Goal: Task Accomplishment & Management: Manage account settings

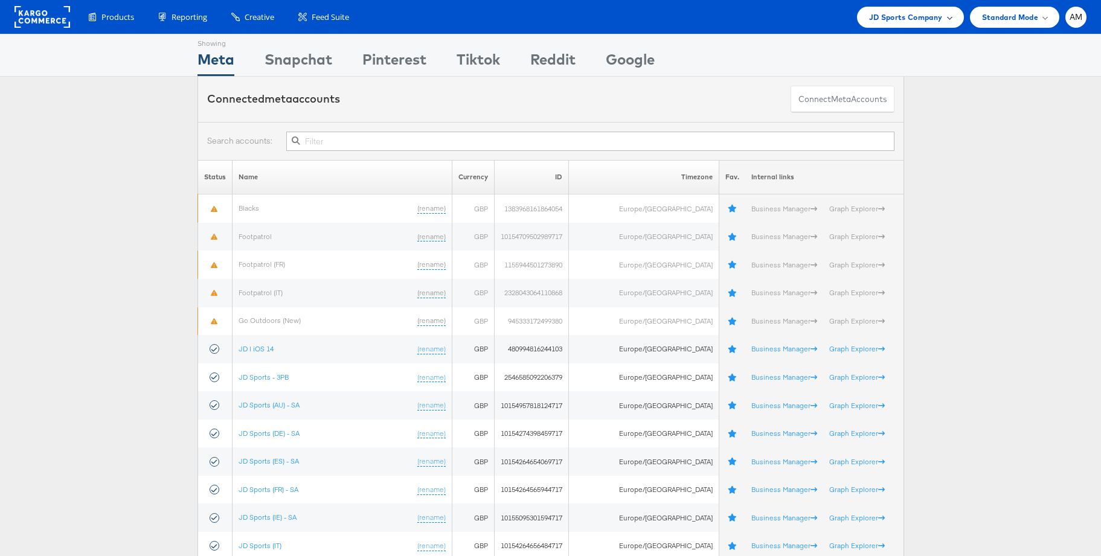
click at [890, 19] on span "JD Sports Company" at bounding box center [906, 17] width 74 height 13
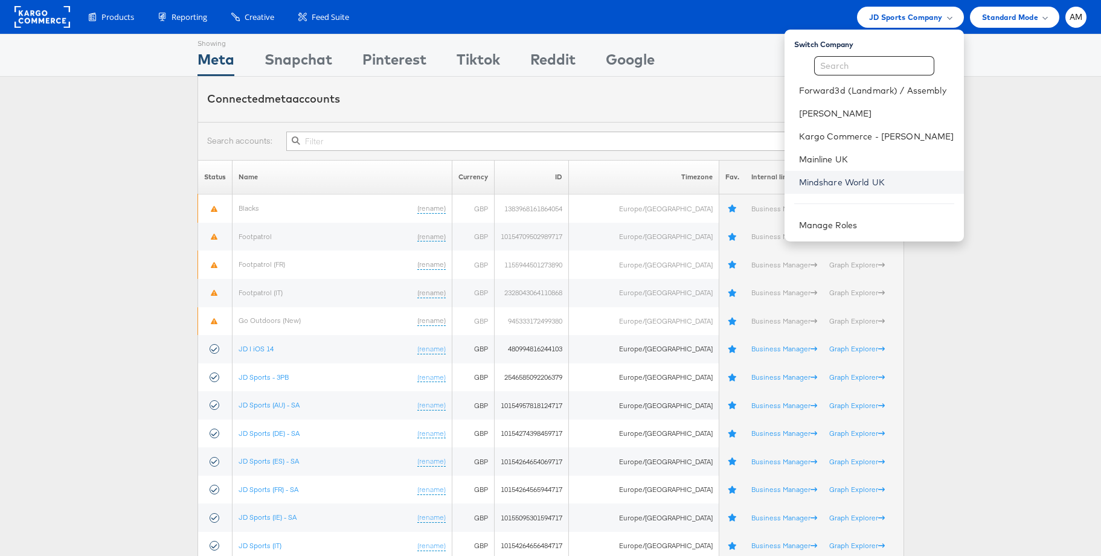
click at [838, 178] on link "Mindshare World UK" at bounding box center [876, 182] width 155 height 12
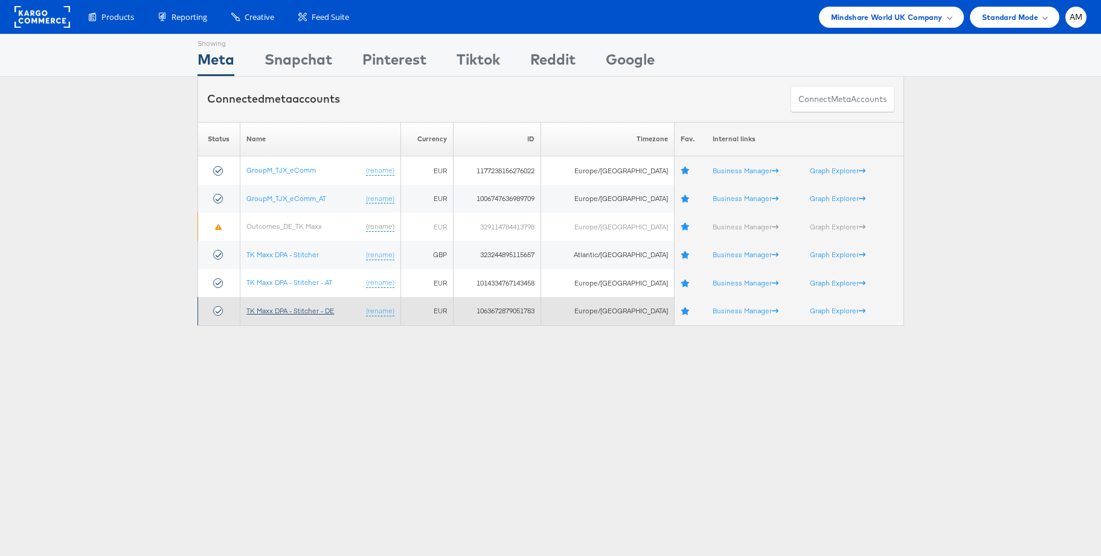
click at [297, 309] on link "TK Maxx DPA - Stitcher - DE" at bounding box center [290, 310] width 88 height 9
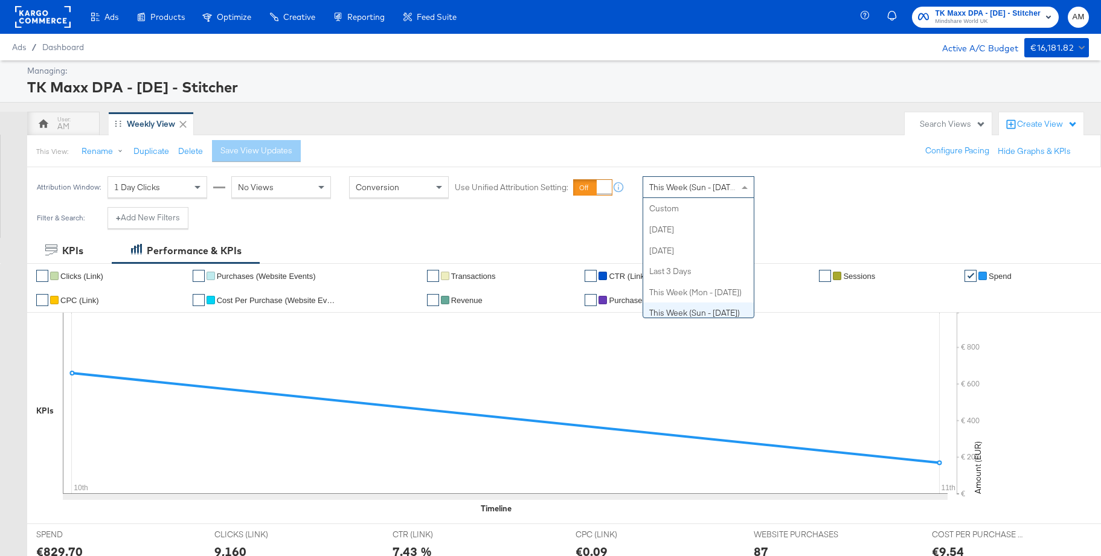
click at [679, 187] on span "This Week (Sun - Today)" at bounding box center [694, 187] width 91 height 11
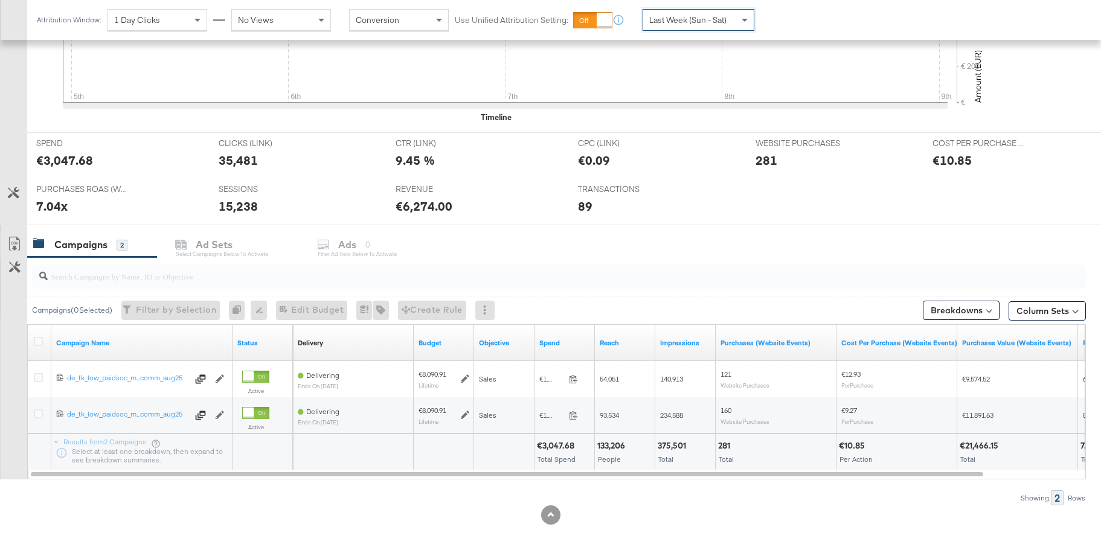
scroll to position [394, 0]
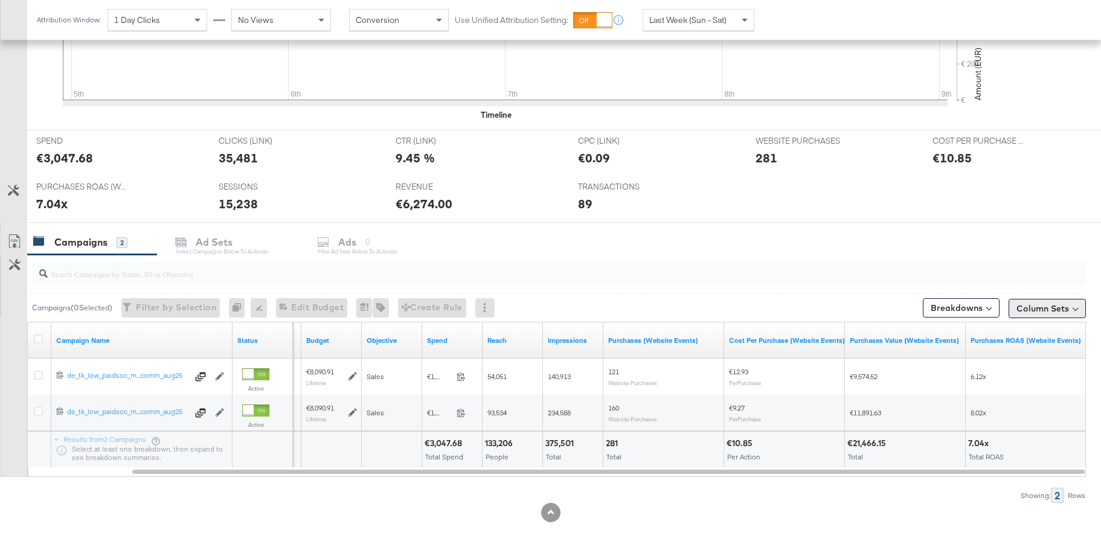
click at [1031, 310] on button "Column Sets" at bounding box center [1047, 308] width 77 height 19
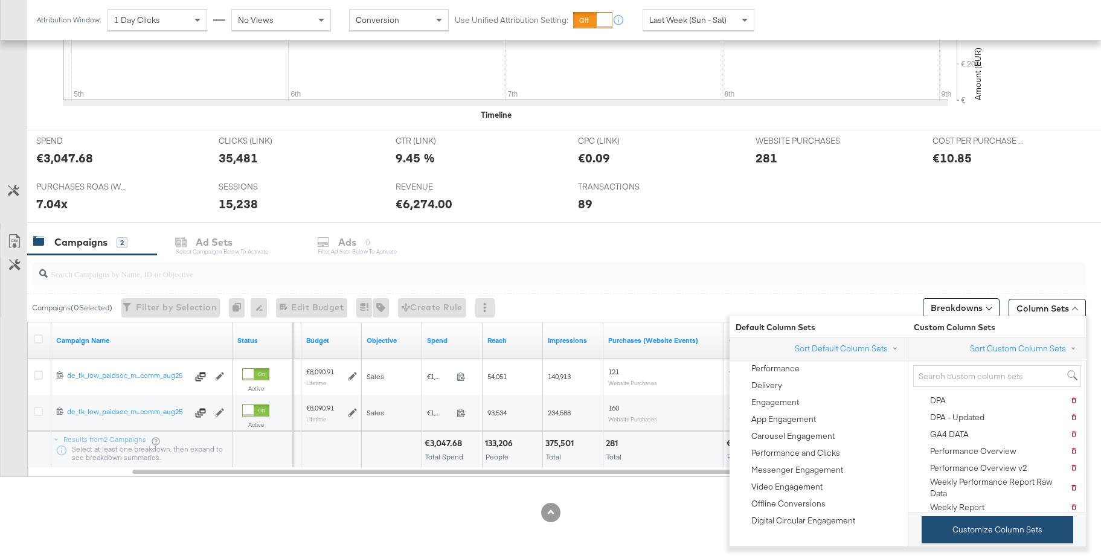
click at [1005, 530] on button "Customize Column Sets" at bounding box center [998, 529] width 152 height 27
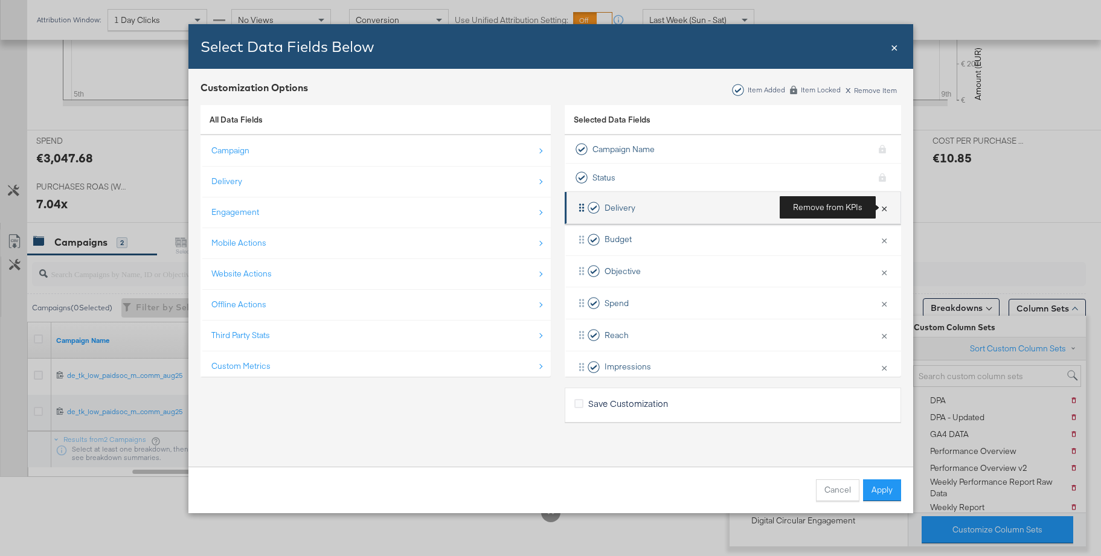
click at [883, 209] on button "×" at bounding box center [885, 207] width 16 height 25
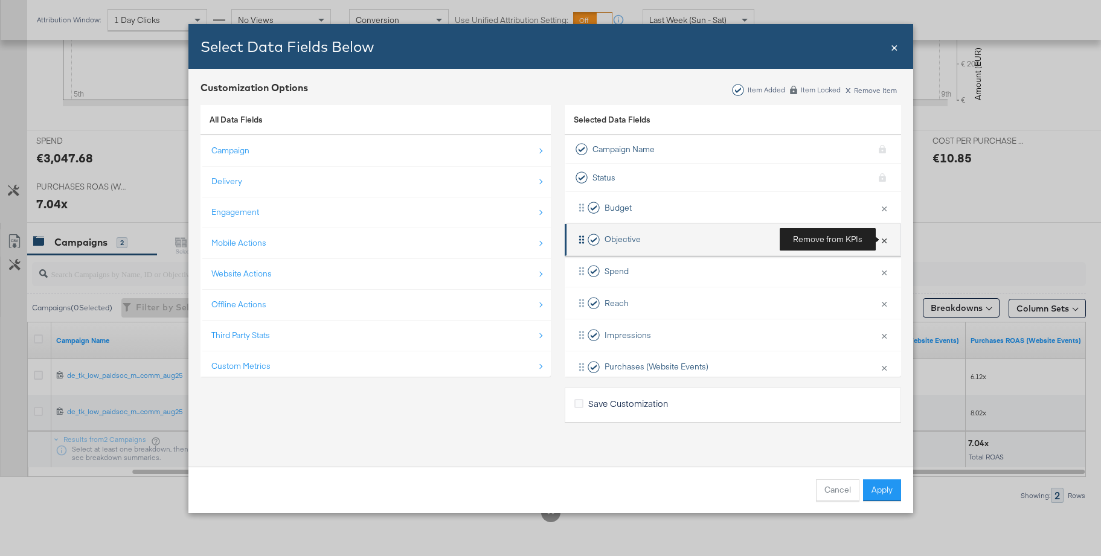
click at [884, 239] on button "×" at bounding box center [885, 239] width 16 height 25
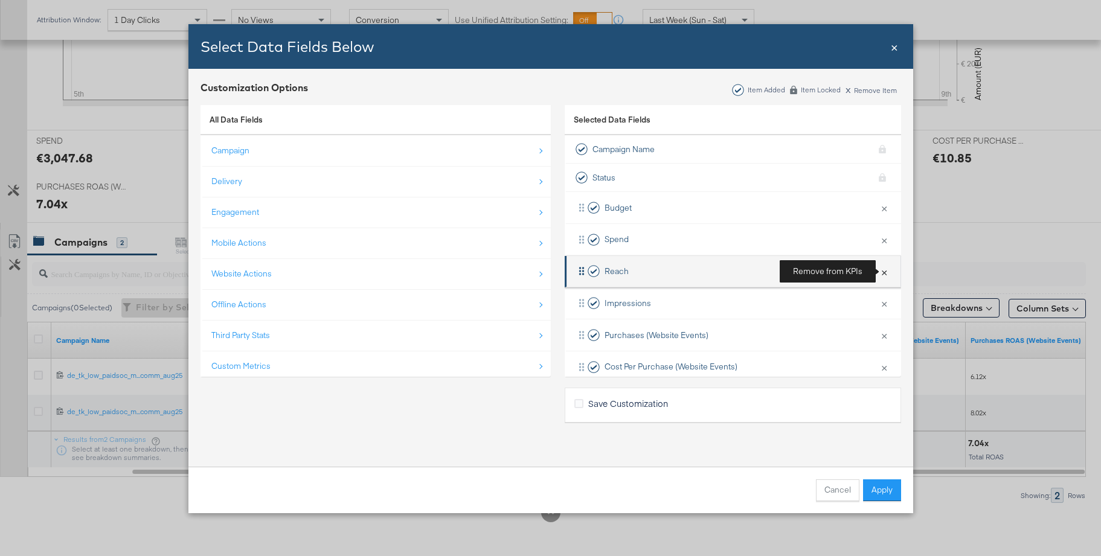
click at [884, 271] on button "×" at bounding box center [885, 271] width 16 height 25
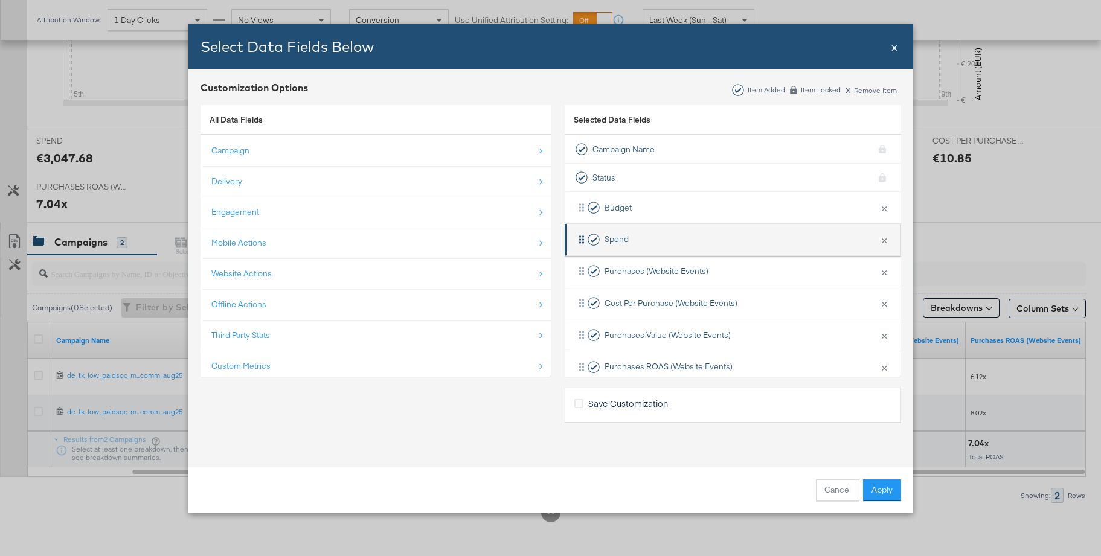
scroll to position [18, 0]
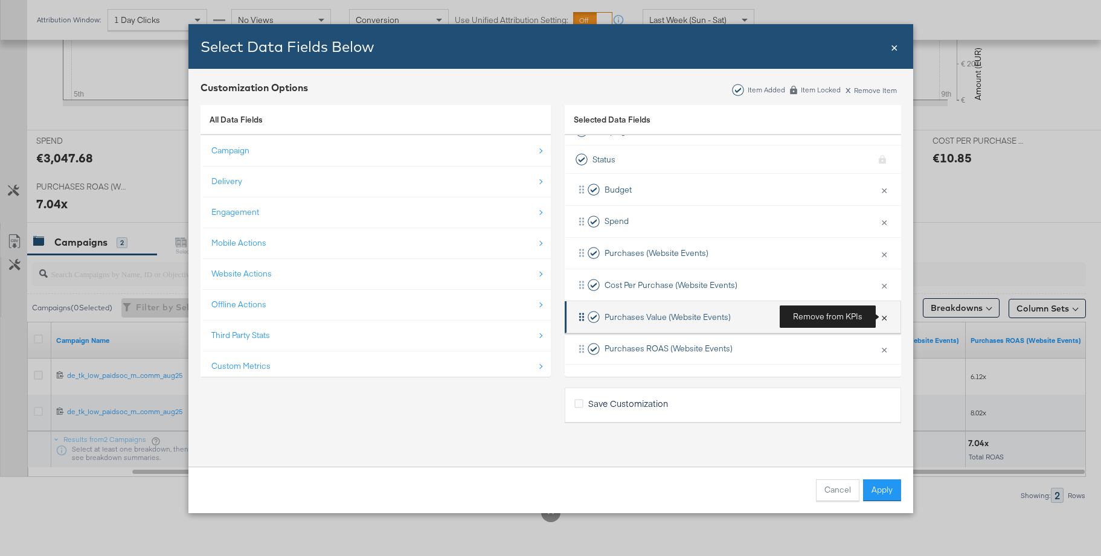
click at [884, 317] on button "×" at bounding box center [885, 316] width 16 height 25
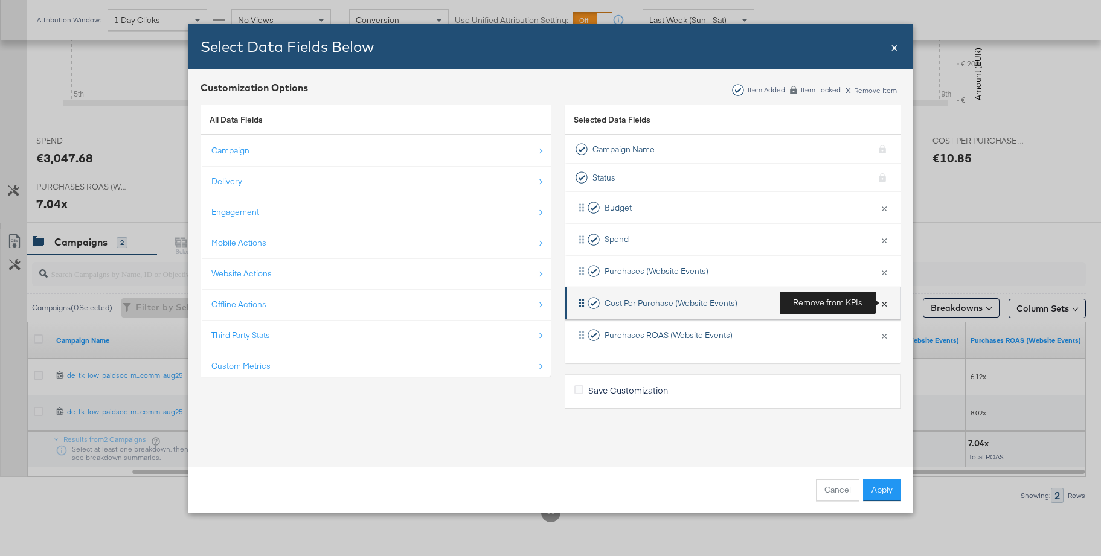
click at [884, 303] on button "×" at bounding box center [885, 303] width 16 height 25
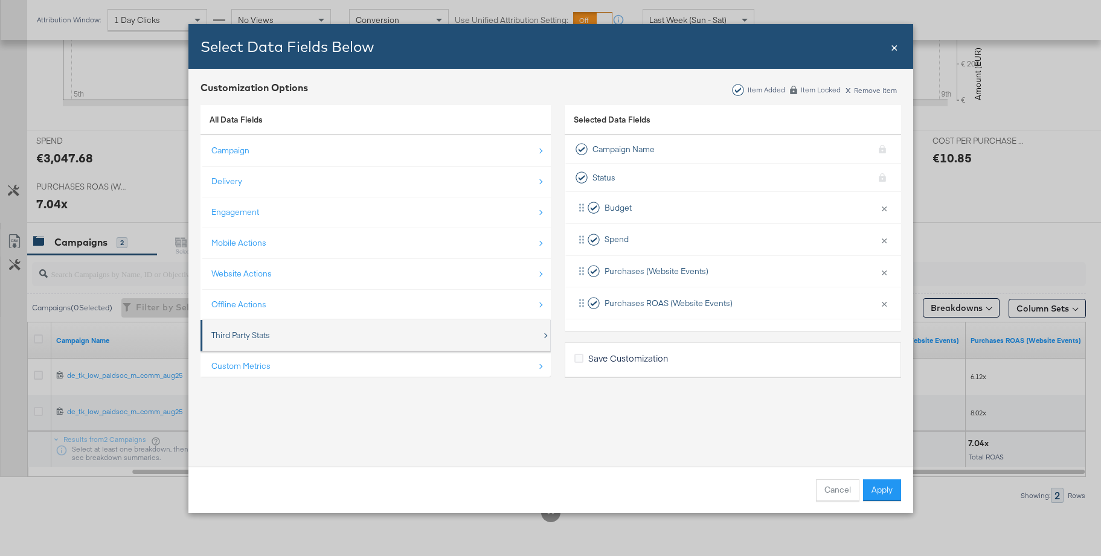
click at [266, 332] on div "Third Party Stats" at bounding box center [240, 335] width 59 height 11
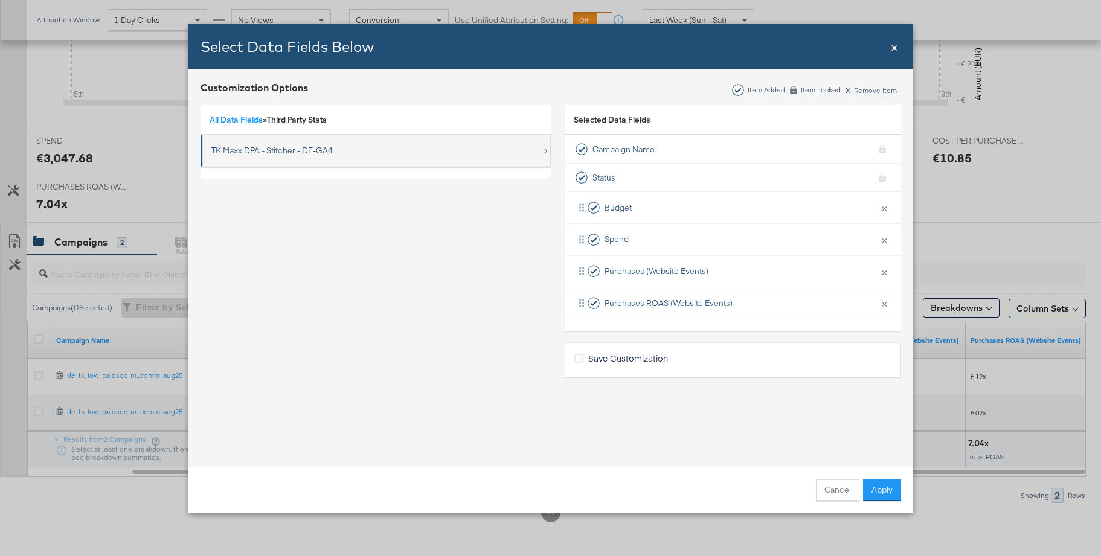
click at [237, 149] on div "TK Maxx DPA - Stitcher - DE-GA4" at bounding box center [271, 150] width 121 height 11
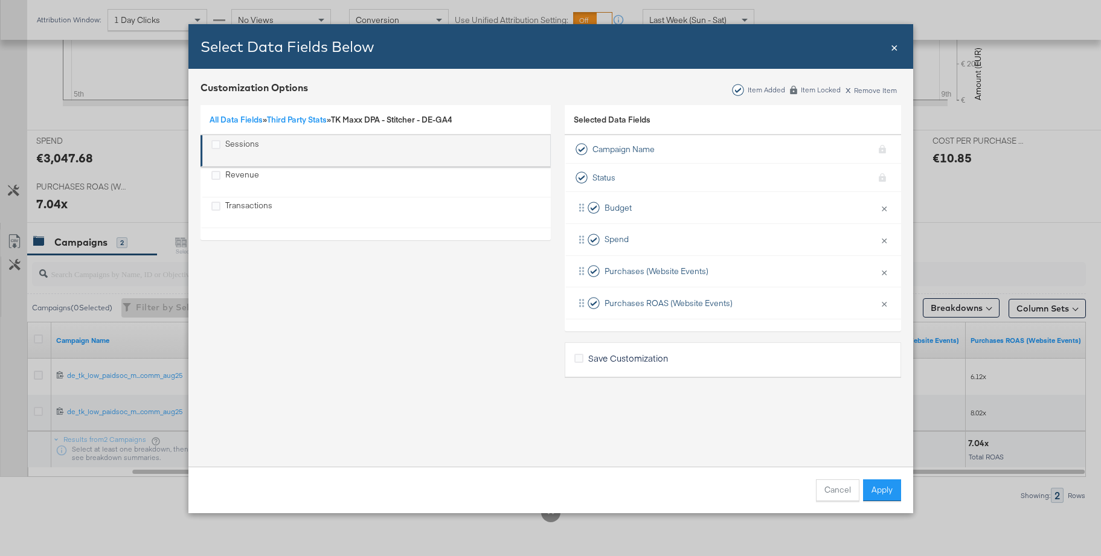
click at [235, 144] on div "Sessions" at bounding box center [242, 150] width 34 height 25
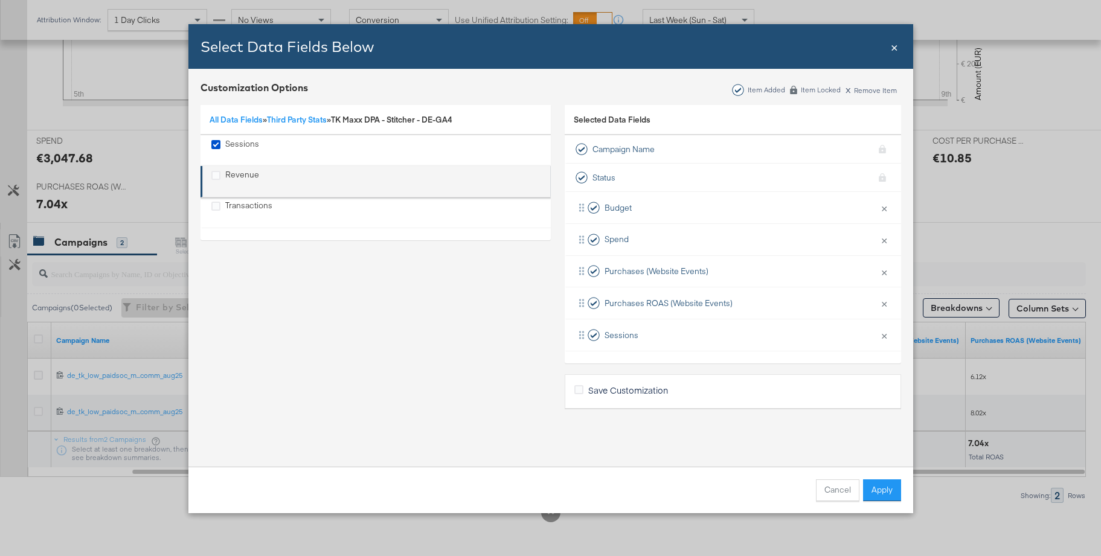
drag, startPoint x: 237, startPoint y: 204, endPoint x: 237, endPoint y: 187, distance: 16.9
click at [237, 204] on div "Transactions" at bounding box center [248, 212] width 47 height 25
click at [237, 178] on div "Revenue" at bounding box center [242, 181] width 34 height 25
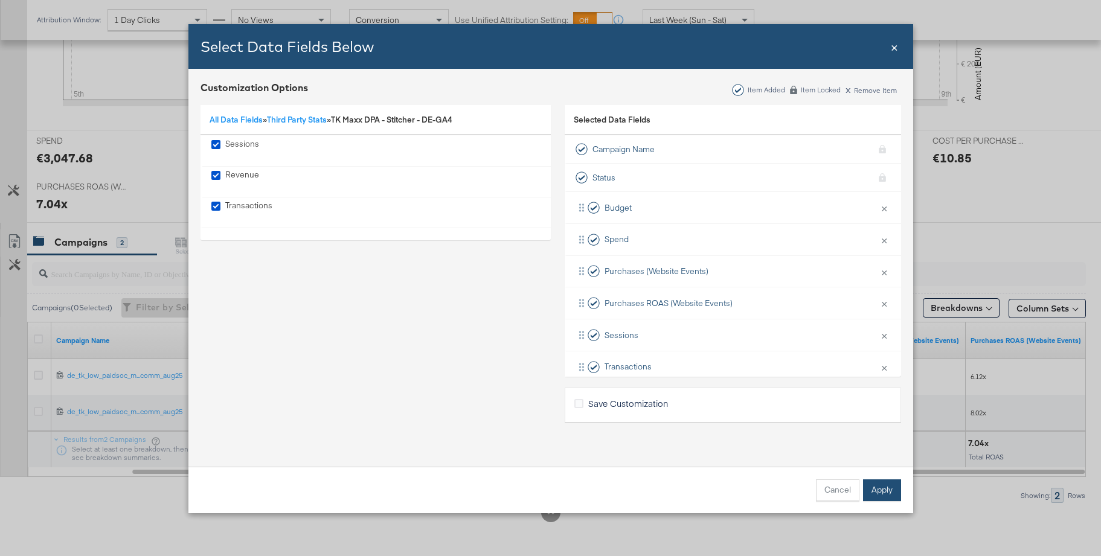
click at [877, 487] on button "Apply" at bounding box center [882, 491] width 38 height 22
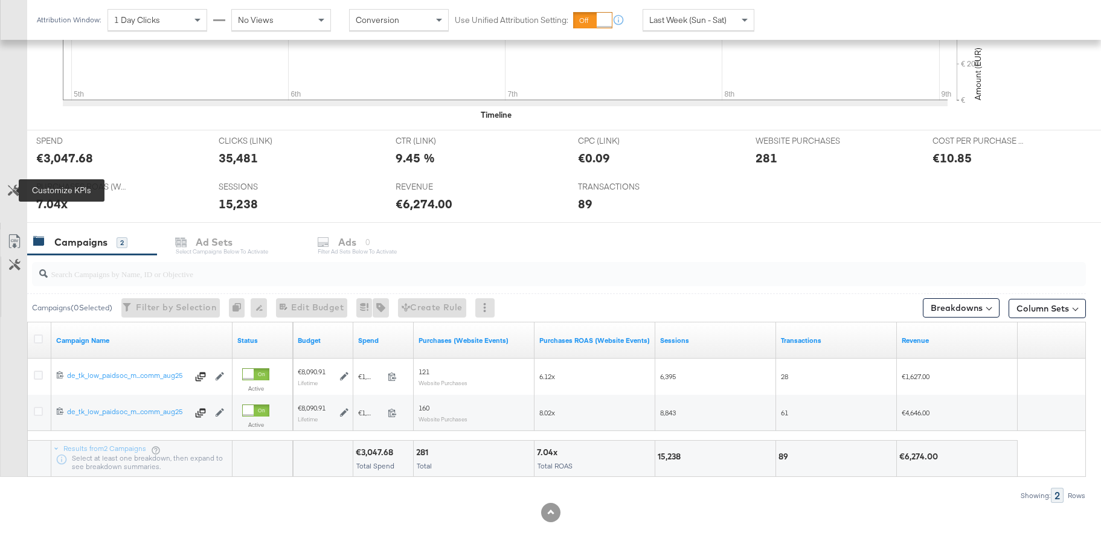
click at [13, 188] on icon at bounding box center [13, 190] width 11 height 11
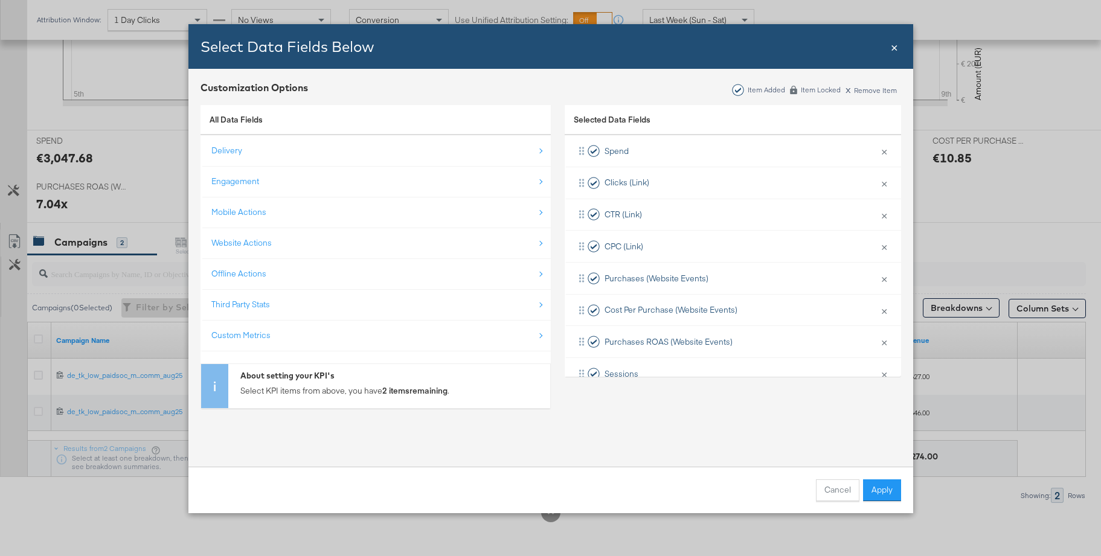
click at [256, 326] on div "Custom Metrics" at bounding box center [376, 335] width 330 height 25
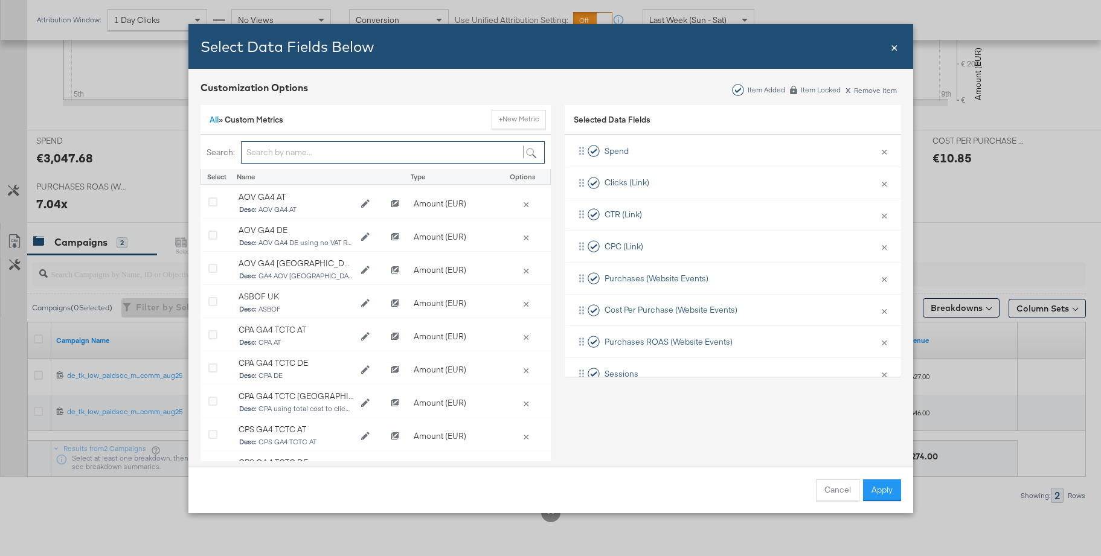
click at [251, 151] on input "Bulk Add Locations Modal" at bounding box center [393, 152] width 304 height 22
click at [510, 120] on button "+ New Metric" at bounding box center [519, 119] width 54 height 19
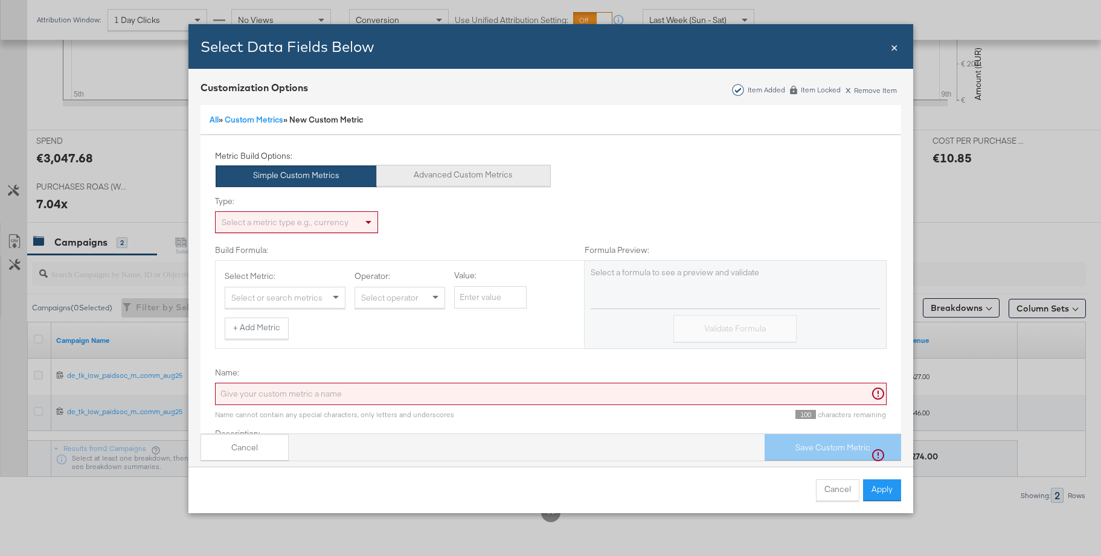
click at [415, 173] on button "Advanced Custom Metrics" at bounding box center [463, 176] width 175 height 22
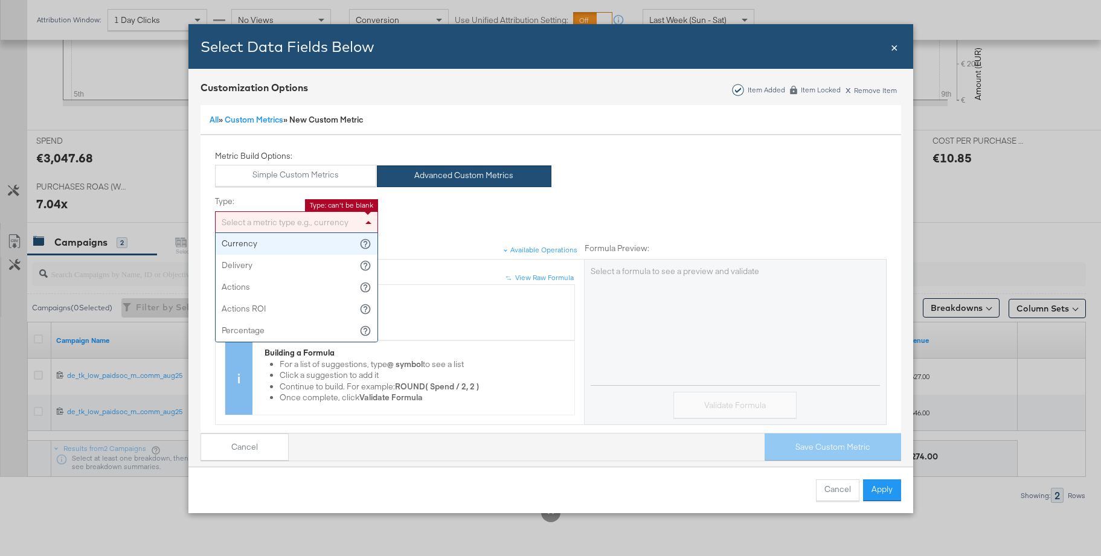
click at [266, 224] on div "Select a metric type e.g., currency" at bounding box center [297, 222] width 162 height 21
type input "cur"
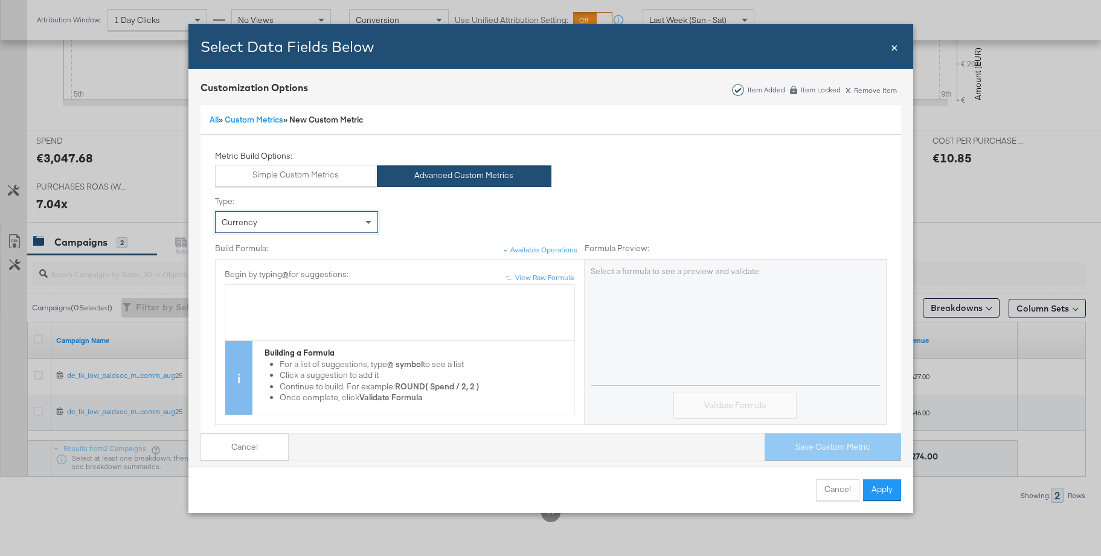
click at [243, 294] on div "Bulk Add Locations Modal" at bounding box center [399, 295] width 337 height 11
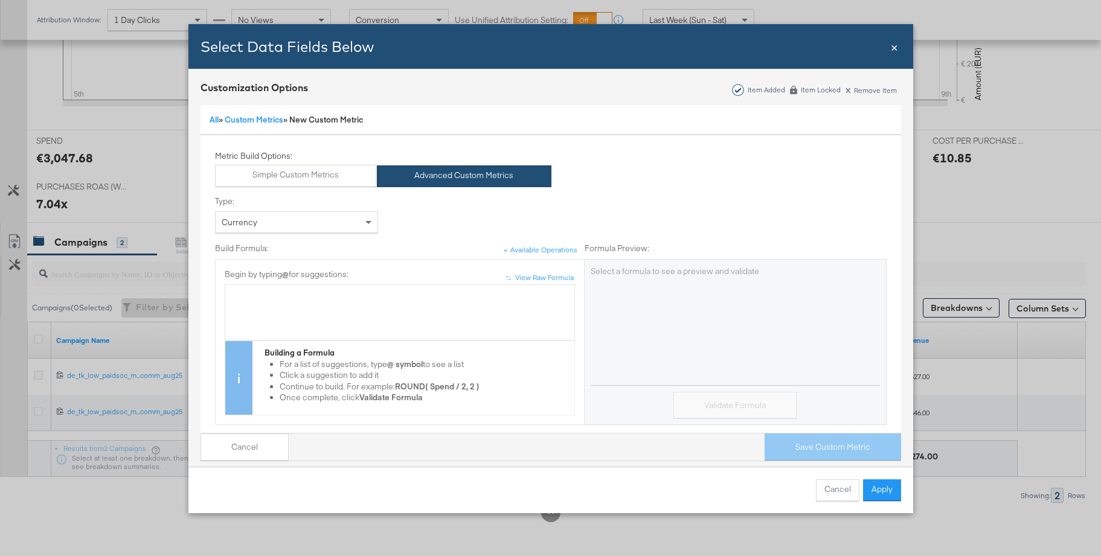
click at [243, 294] on div "Bulk Add Locations Modal" at bounding box center [399, 295] width 337 height 11
click at [529, 276] on div "View Raw Formula" at bounding box center [544, 278] width 59 height 10
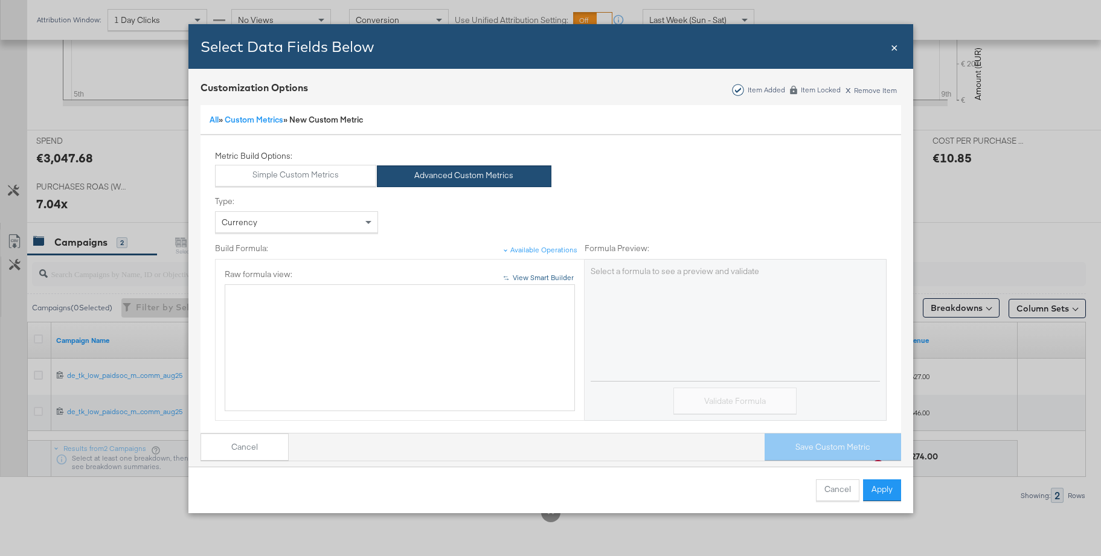
click at [526, 274] on div "View Smart Builder" at bounding box center [543, 278] width 61 height 10
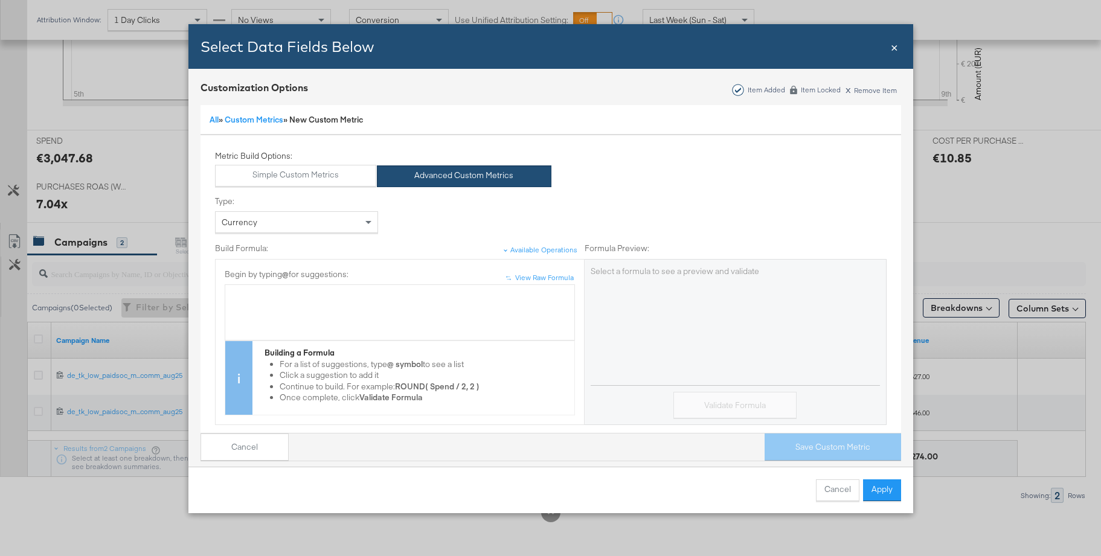
click at [307, 298] on div "Bulk Add Locations Modal" at bounding box center [399, 295] width 337 height 11
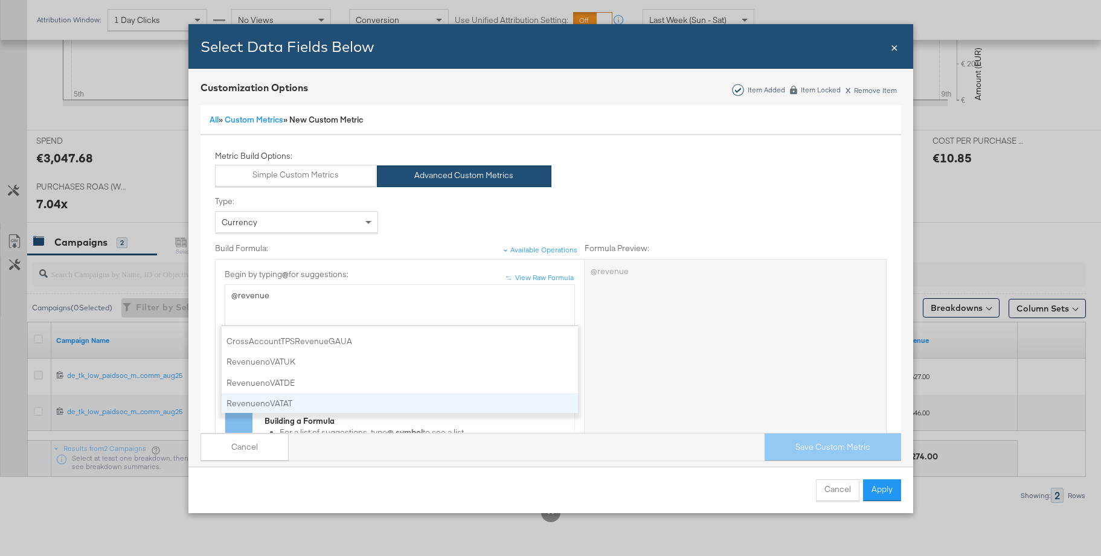
scroll to position [38, 0]
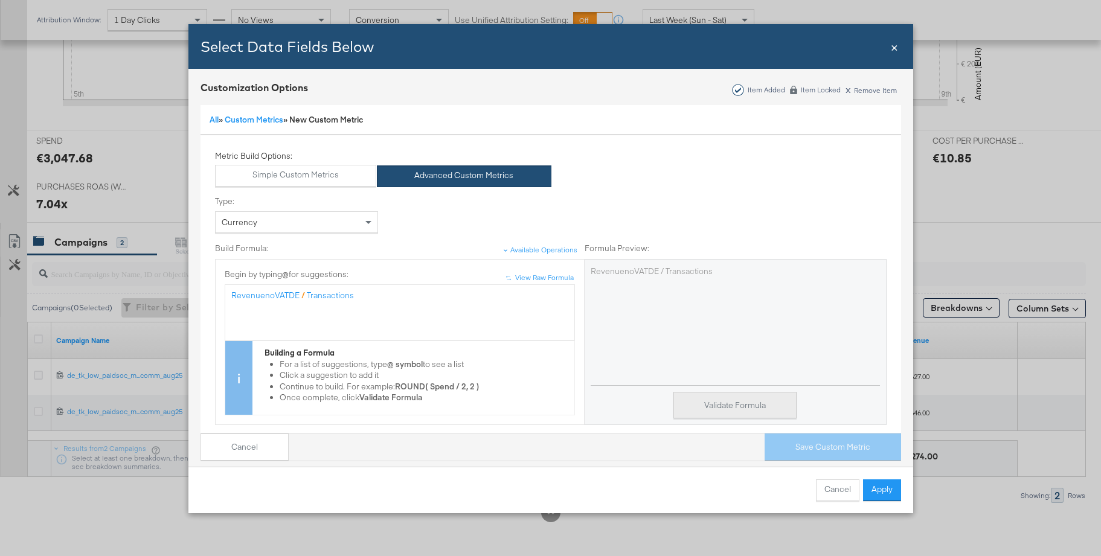
click at [695, 402] on button "Validate Formula" at bounding box center [735, 405] width 123 height 27
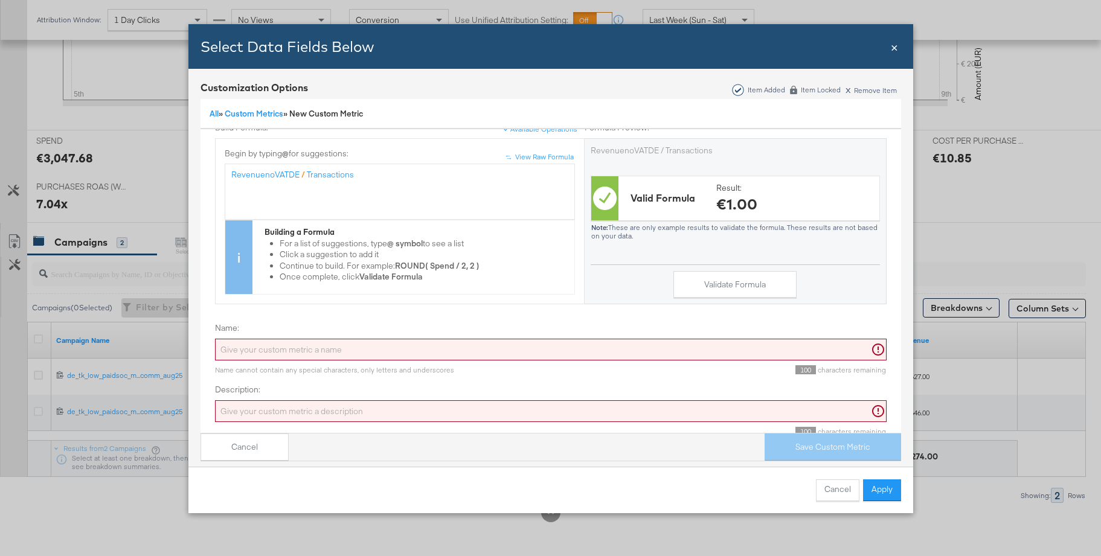
scroll to position [133, 0]
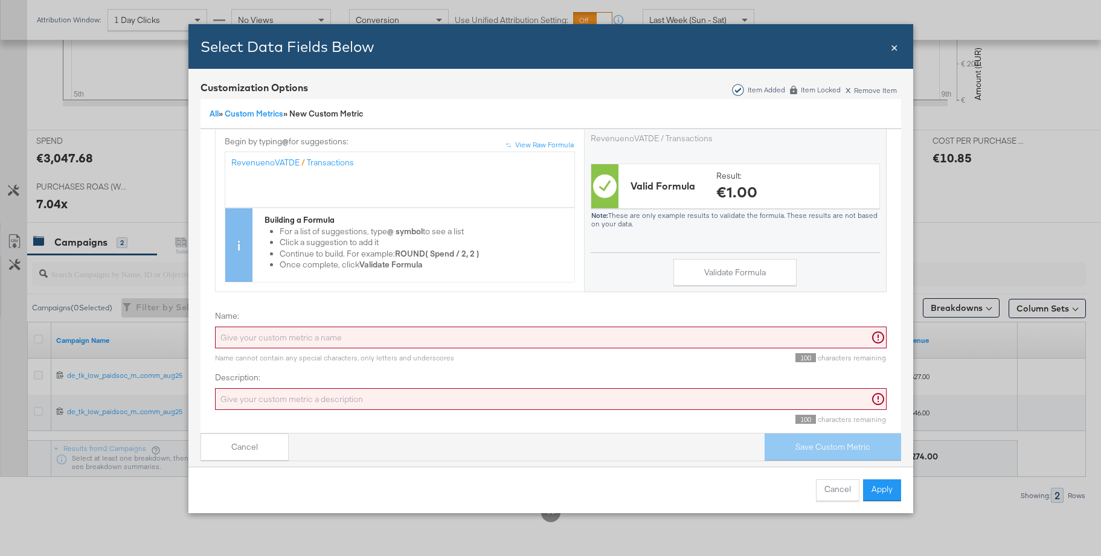
click at [346, 338] on input "Name:" at bounding box center [551, 338] width 672 height 22
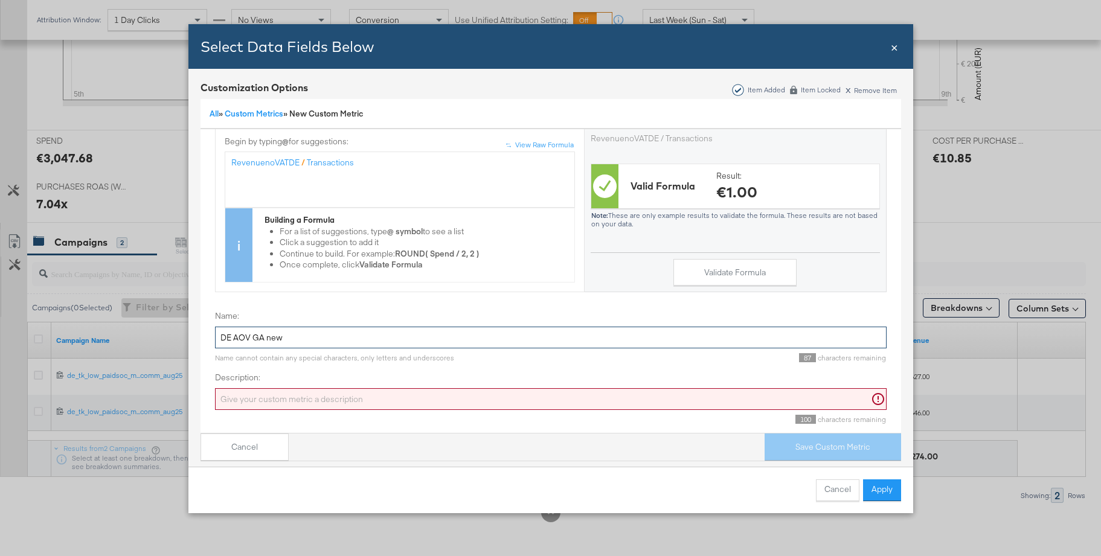
drag, startPoint x: 286, startPoint y: 338, endPoint x: 172, endPoint y: 329, distance: 114.6
click at [172, 329] on div "Select Data Fields Below Close × Customization Options Item Added Item Locked x…" at bounding box center [550, 278] width 1101 height 556
type input "DE AOV GA new"
click at [240, 402] on input "Description:" at bounding box center [551, 399] width 672 height 22
paste input "DE AOV GA new"
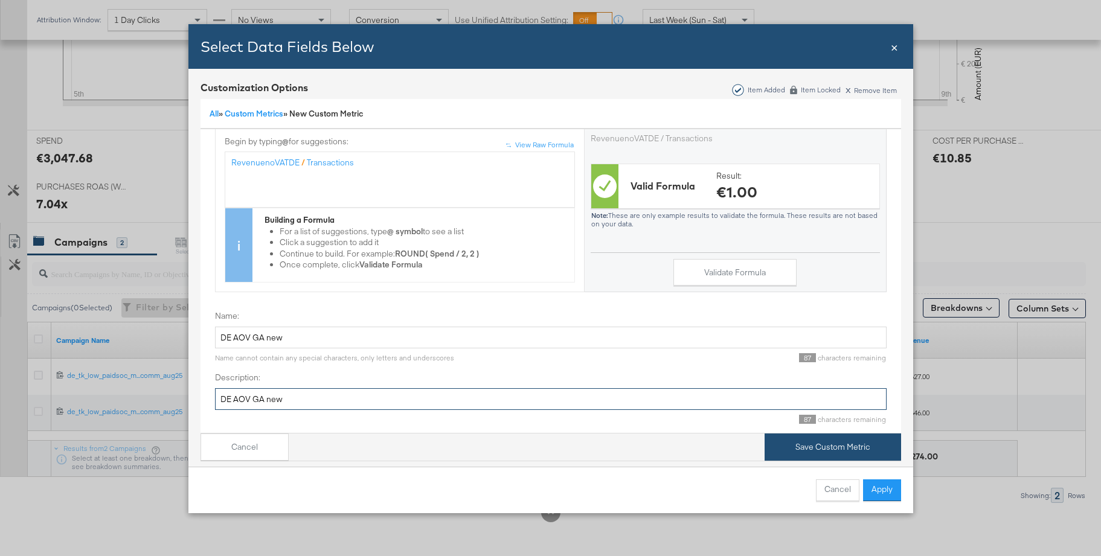
type input "DE AOV GA new"
click at [794, 445] on button "Save Custom Metric" at bounding box center [833, 447] width 137 height 27
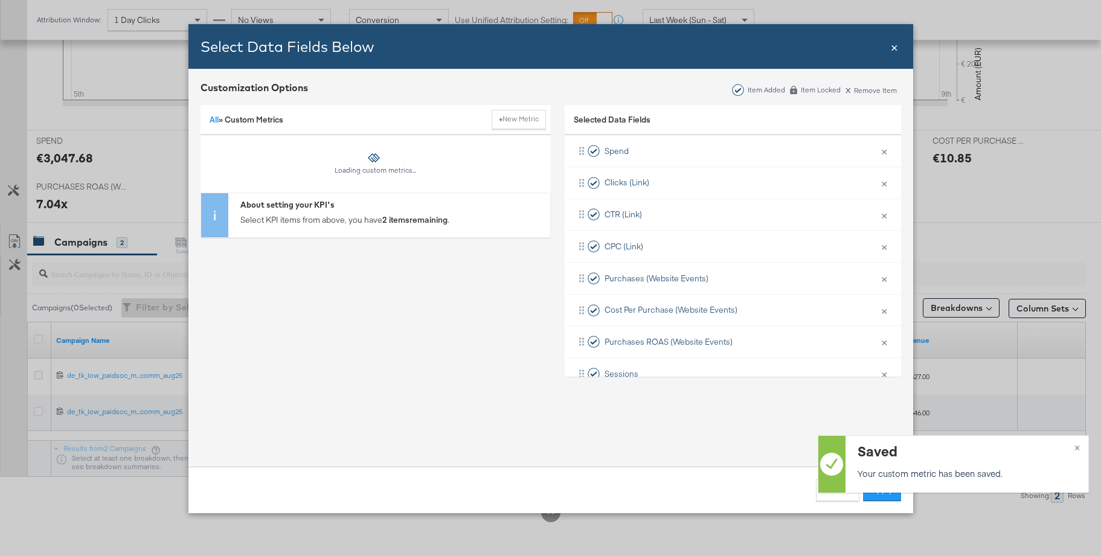
scroll to position [0, 0]
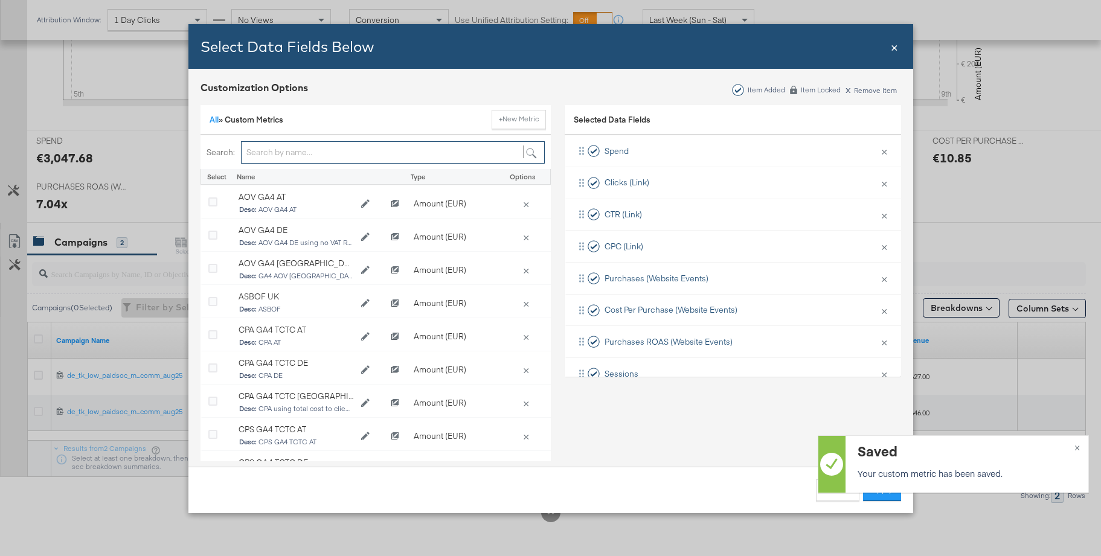
click at [280, 154] on input "Bulk Add Locations Modal" at bounding box center [393, 152] width 304 height 22
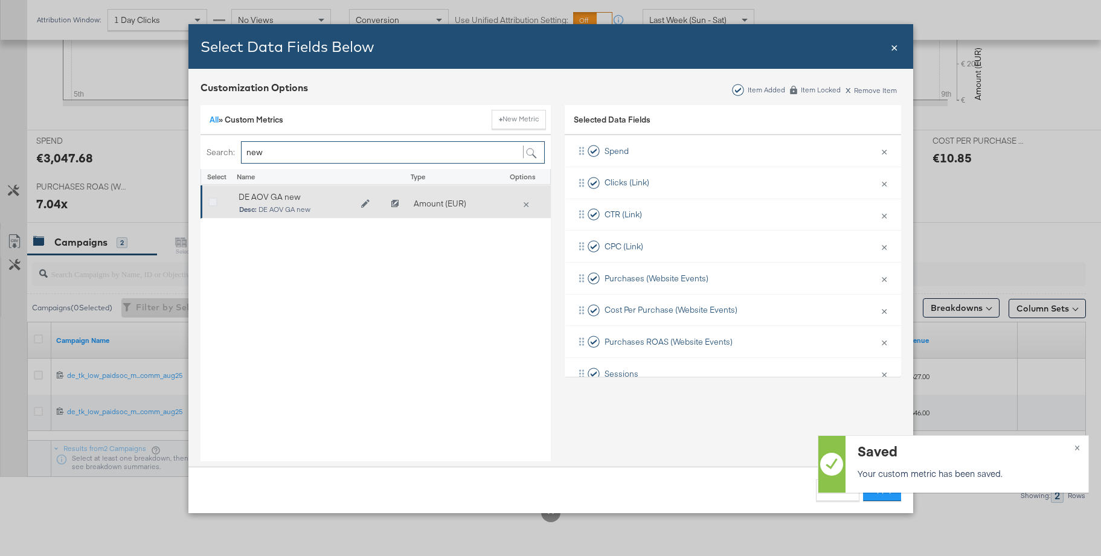
type input "new"
click at [215, 200] on icon "Bulk Add Locations Modal" at bounding box center [212, 202] width 9 height 9
click at [0, 0] on input "Bulk Add Locations Modal" at bounding box center [0, 0] width 0 height 0
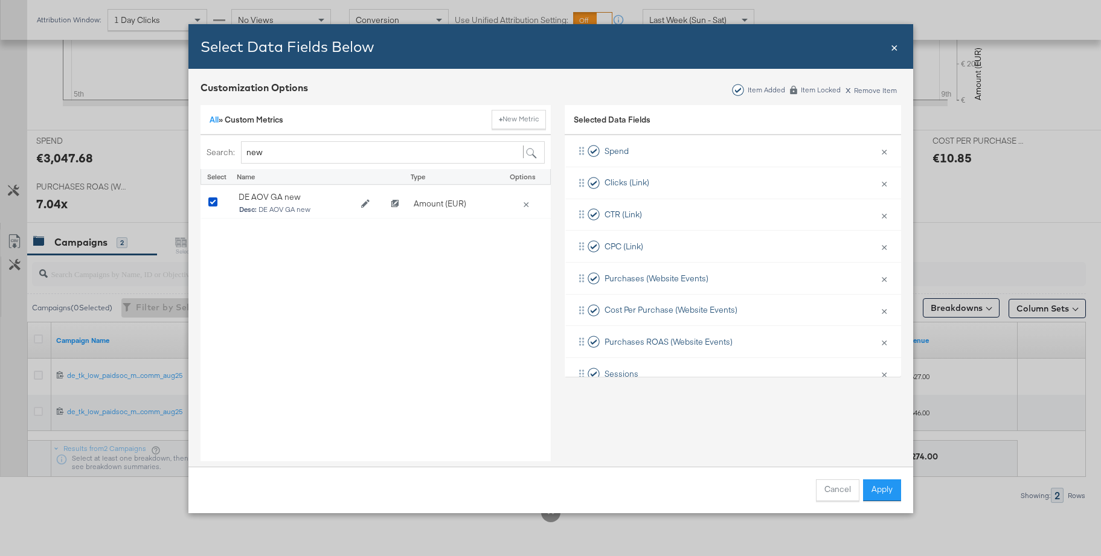
click at [880, 487] on button "Apply" at bounding box center [882, 491] width 38 height 22
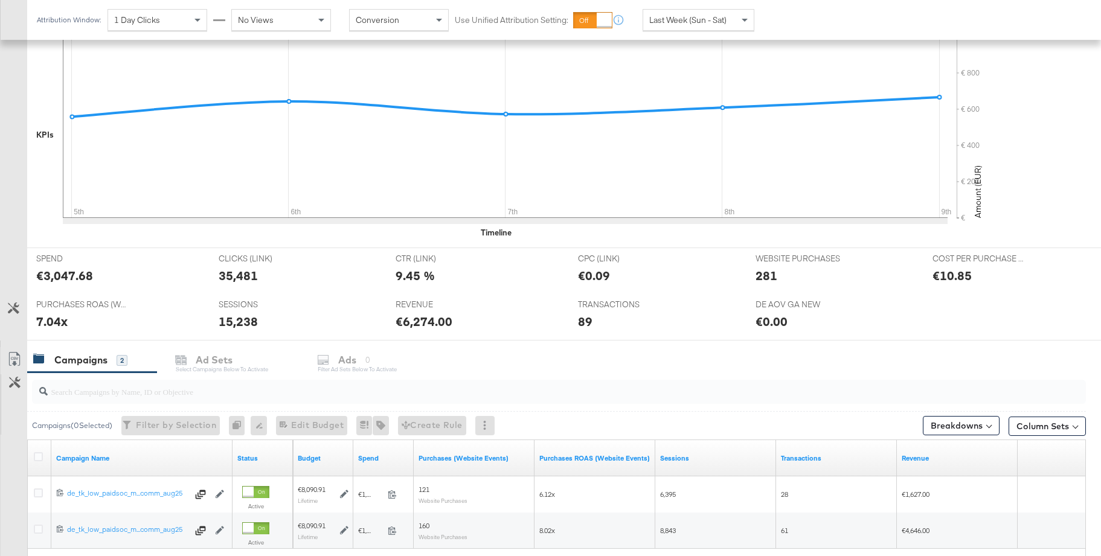
scroll to position [394, 0]
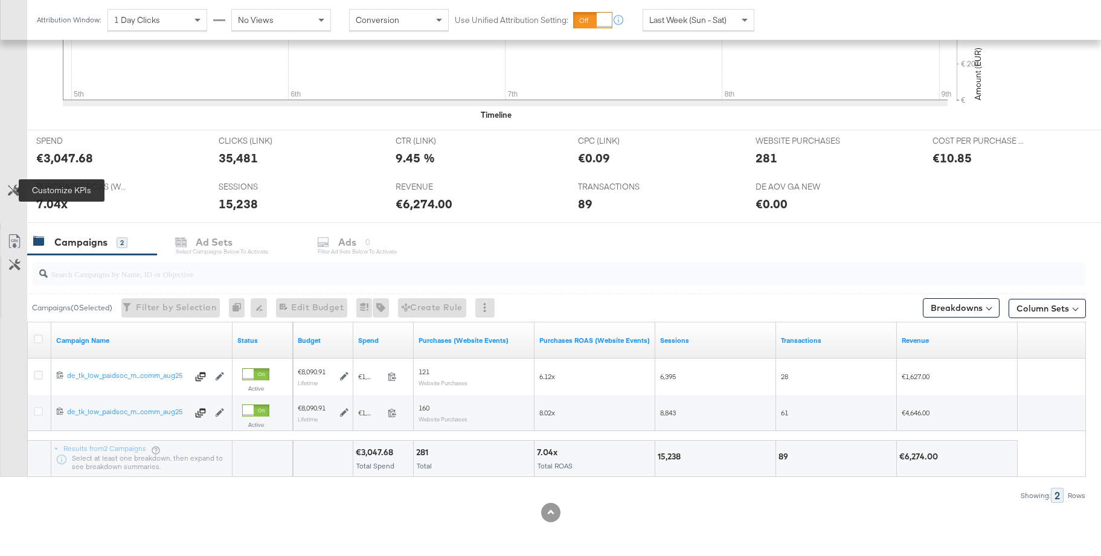
click at [11, 194] on icon at bounding box center [13, 190] width 11 height 11
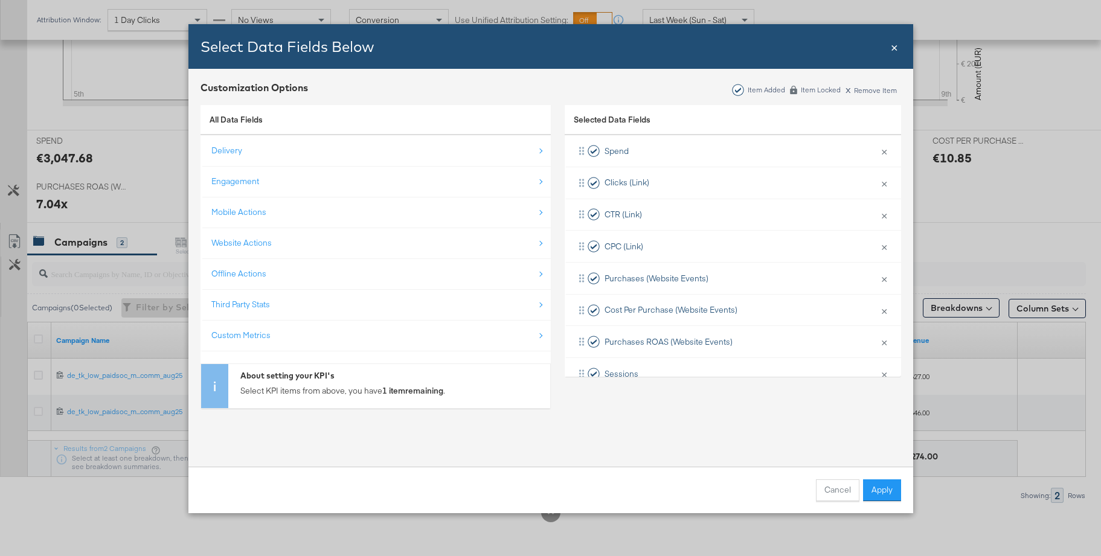
scroll to position [121, 0]
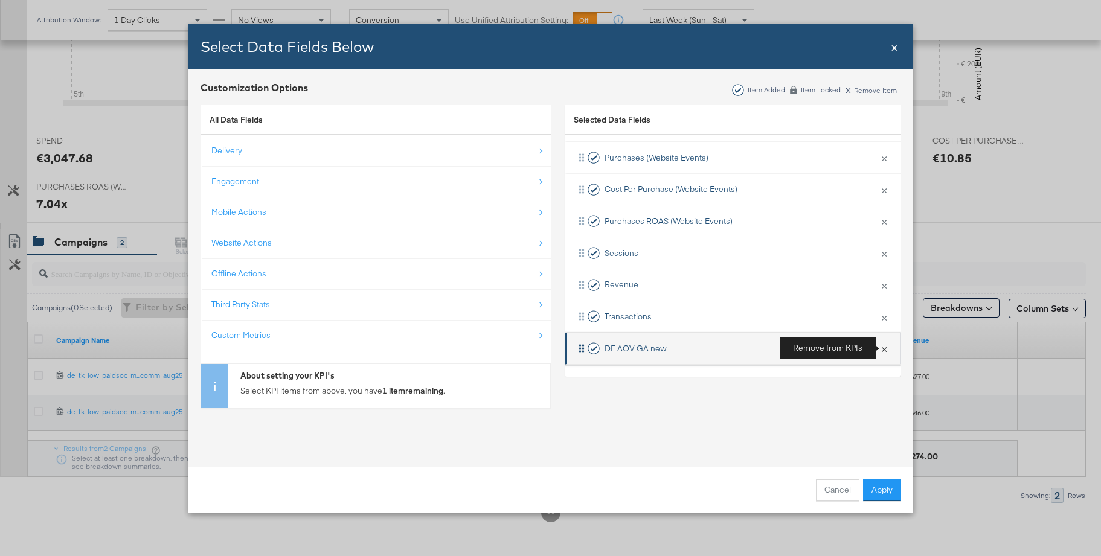
click at [886, 350] on button "×" at bounding box center [885, 348] width 16 height 25
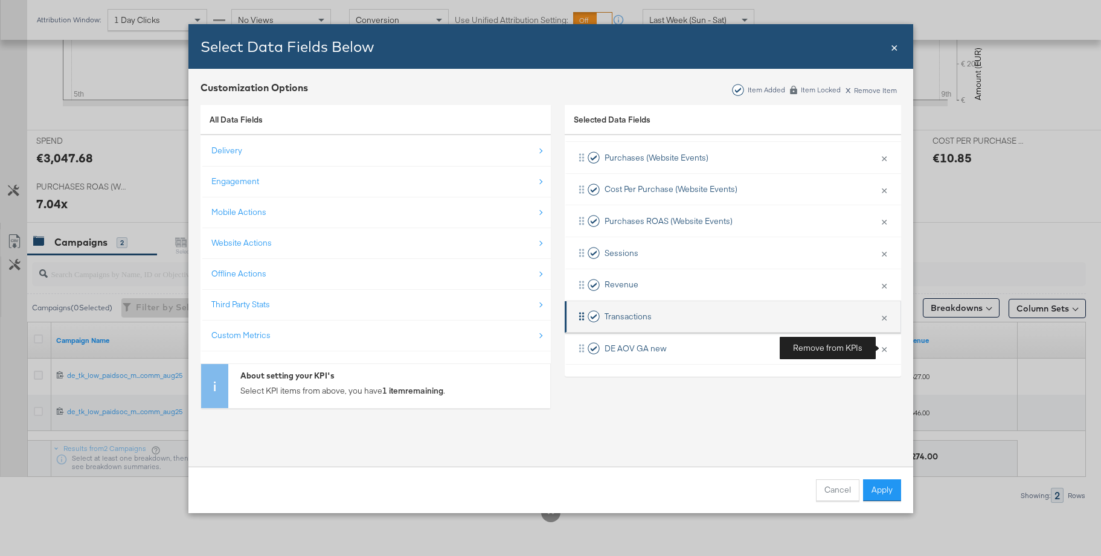
scroll to position [89, 0]
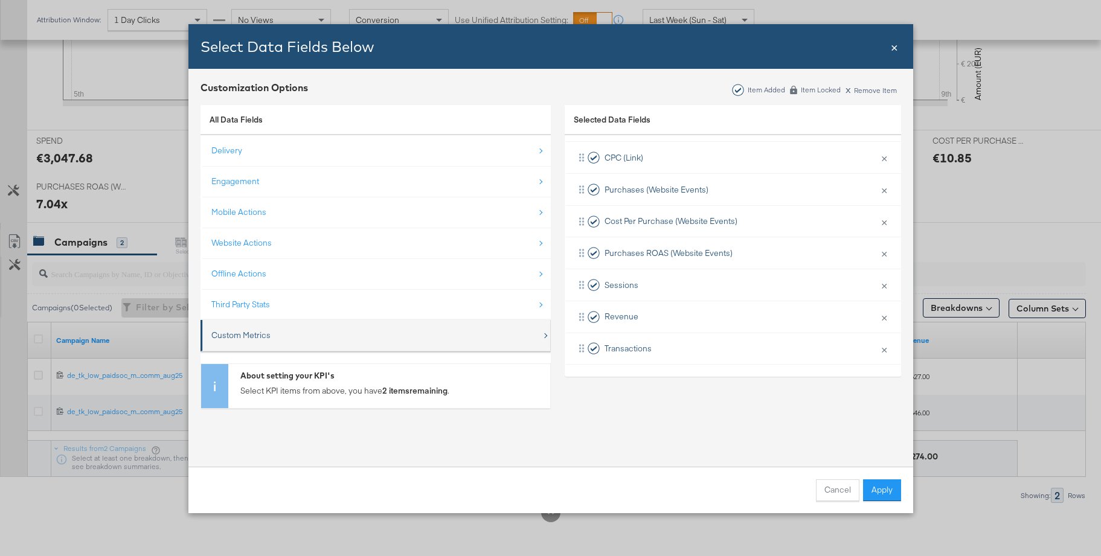
click at [265, 333] on div "Custom Metrics" at bounding box center [240, 335] width 59 height 11
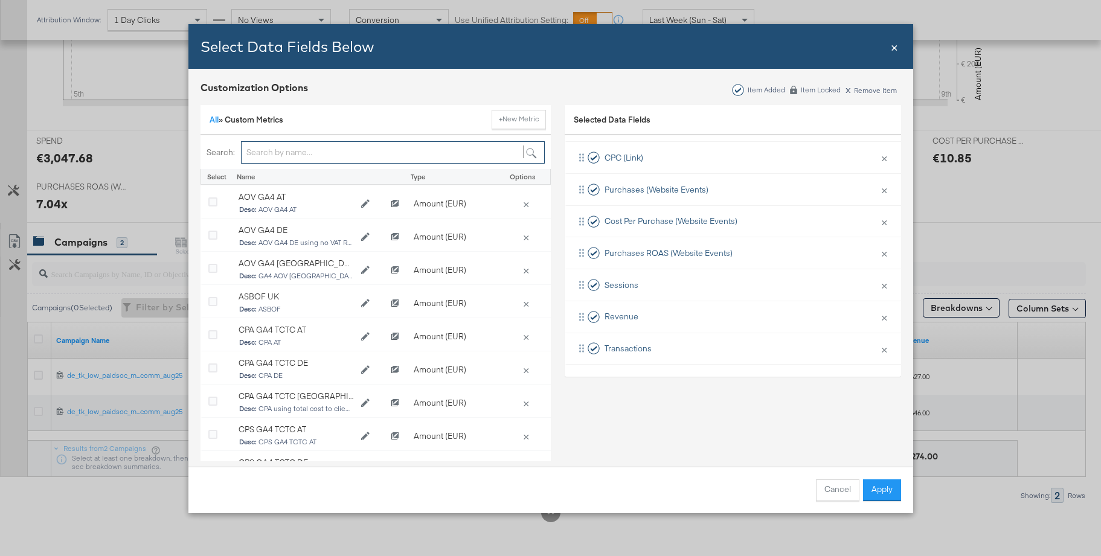
click at [275, 155] on input "Bulk Add Locations Modal" at bounding box center [393, 152] width 304 height 22
type input "d"
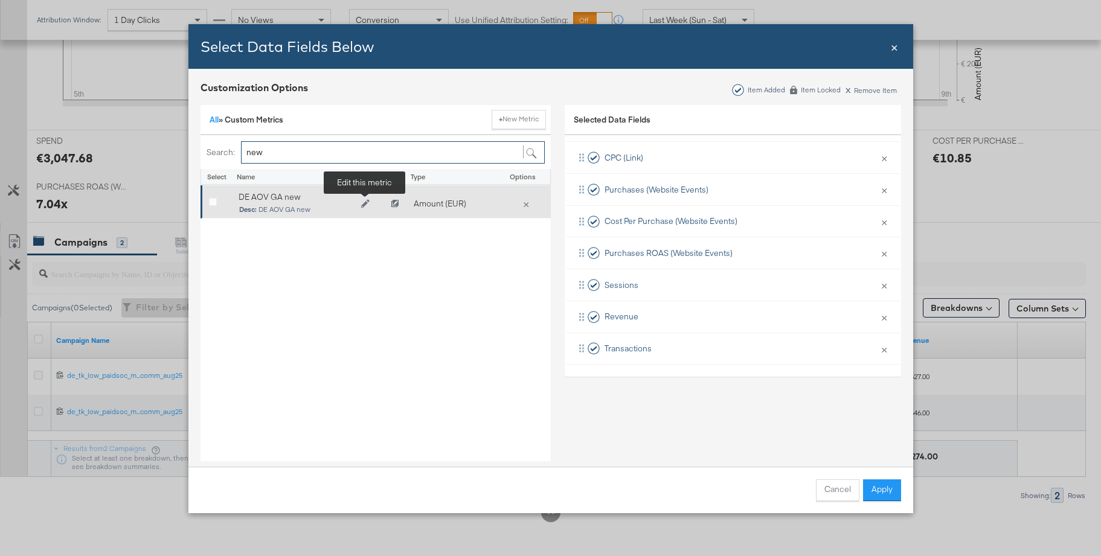
type input "new"
click at [362, 201] on icon "Edit DE AOV GA new" at bounding box center [365, 203] width 8 height 8
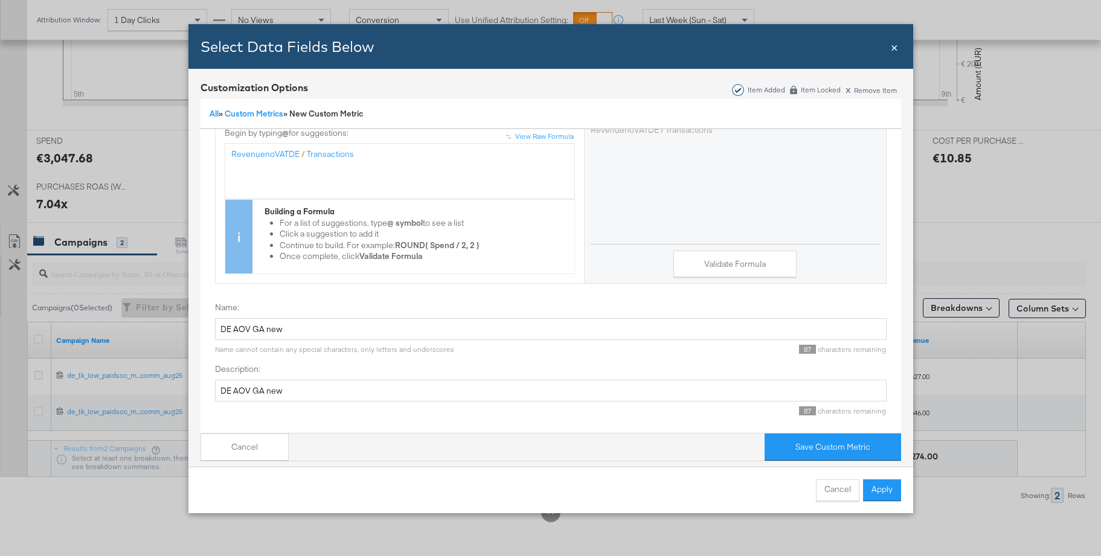
scroll to position [0, 0]
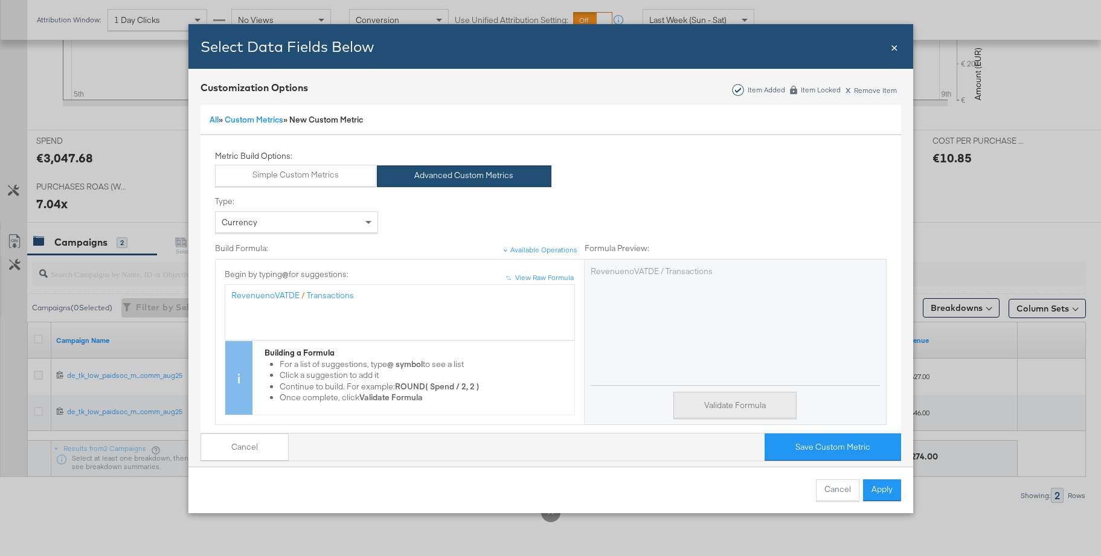
click at [712, 407] on button "Validate Formula" at bounding box center [735, 405] width 123 height 27
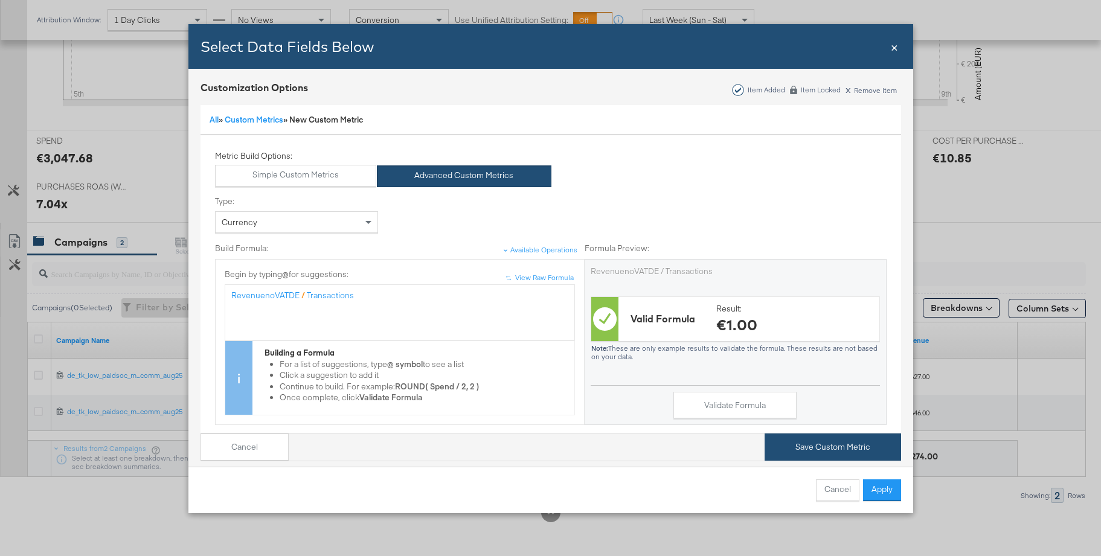
click at [836, 445] on button "Save Custom Metric" at bounding box center [833, 447] width 137 height 27
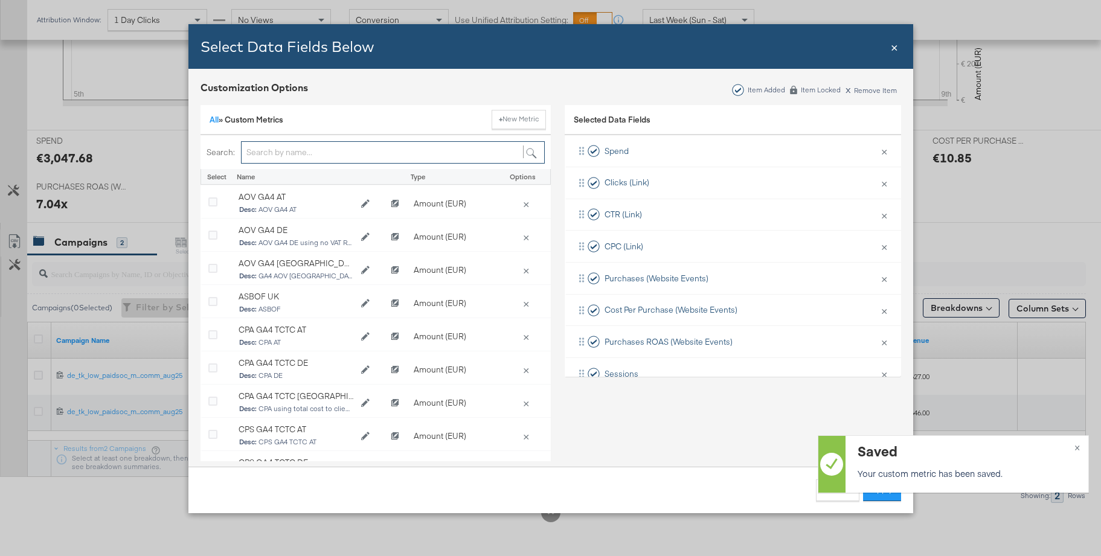
click at [276, 154] on input "Bulk Add Locations Modal" at bounding box center [393, 152] width 304 height 22
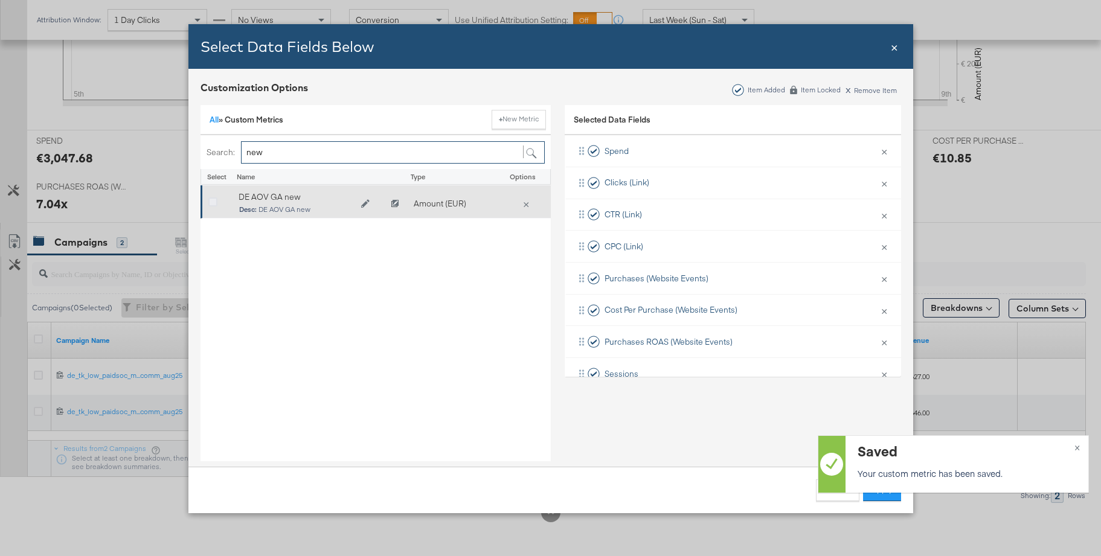
type input "new"
click at [211, 201] on icon "Bulk Add Locations Modal" at bounding box center [212, 202] width 9 height 9
click at [0, 0] on input "Bulk Add Locations Modal" at bounding box center [0, 0] width 0 height 0
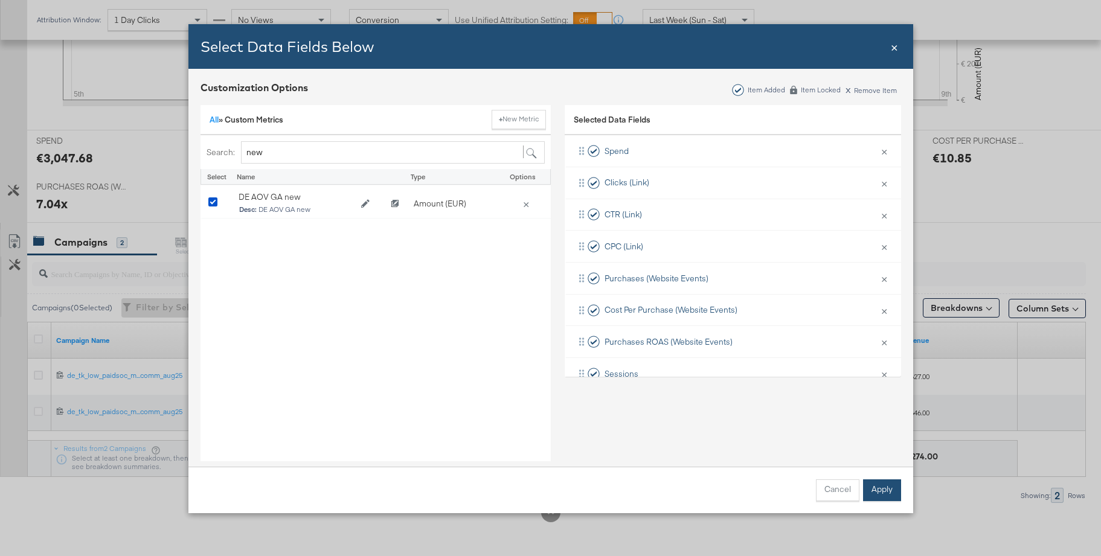
click at [887, 492] on button "Apply" at bounding box center [882, 491] width 38 height 22
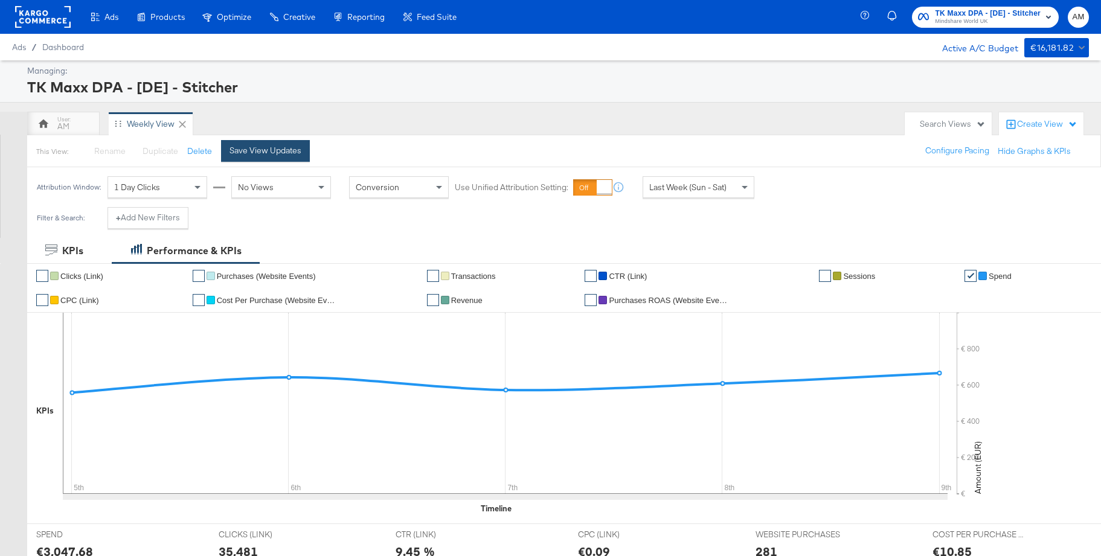
click at [255, 152] on div "Save View Updates" at bounding box center [266, 150] width 72 height 11
click at [71, 121] on div "AM" at bounding box center [63, 124] width 72 height 24
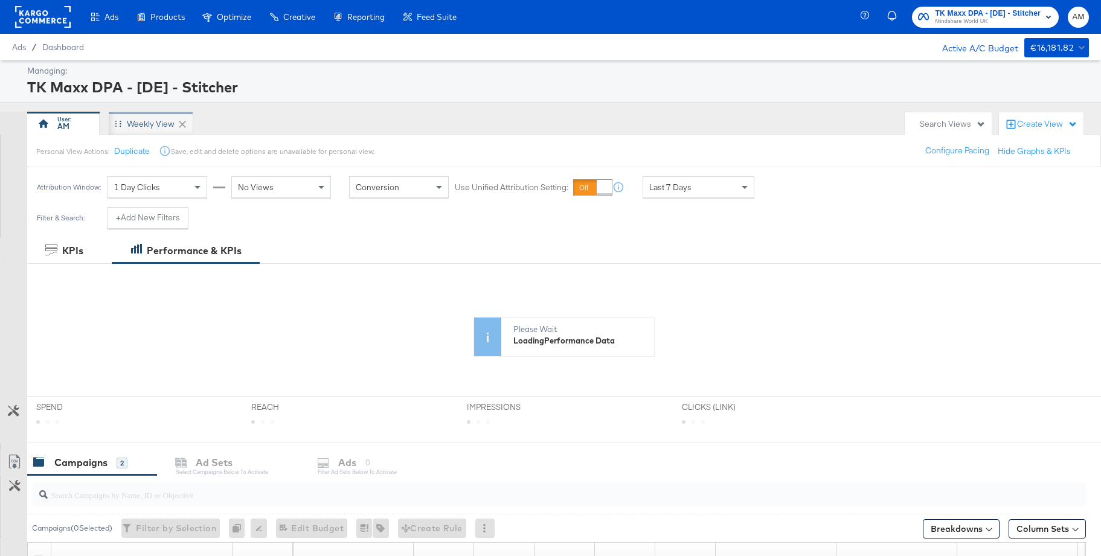
click at [148, 125] on div "Weekly View" at bounding box center [151, 123] width 48 height 11
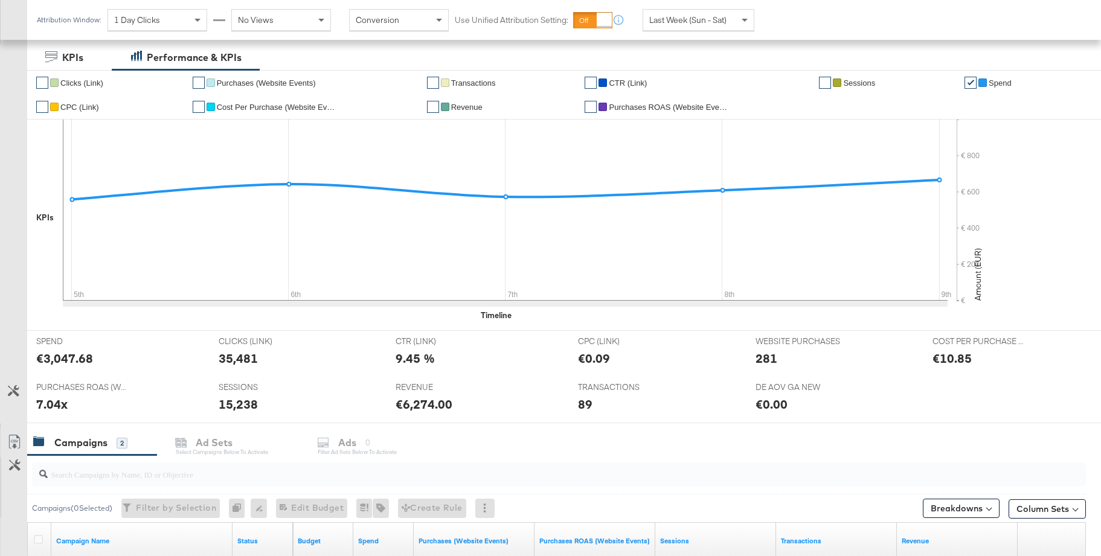
scroll to position [233, 0]
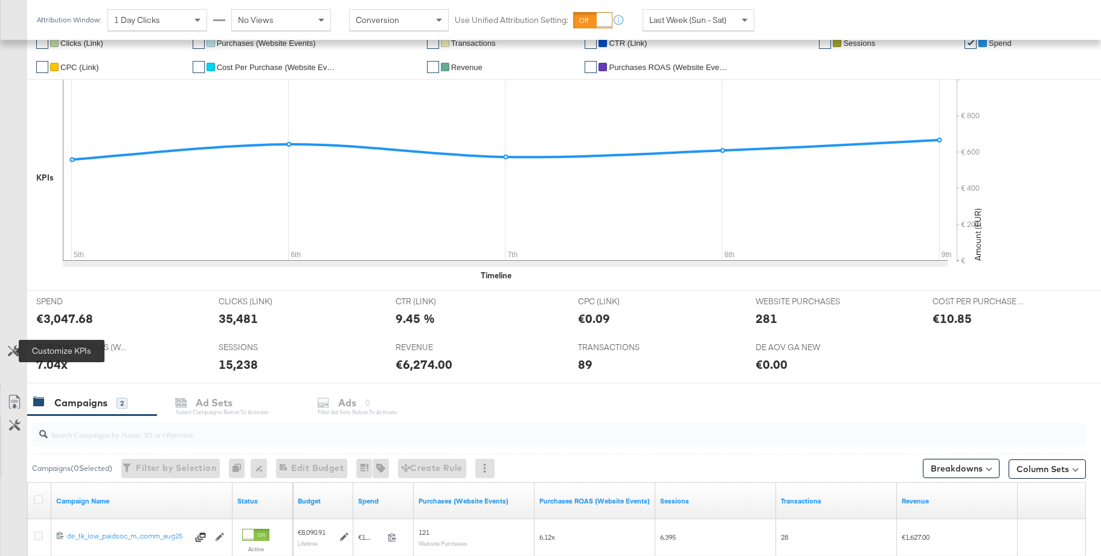
click at [14, 348] on icon at bounding box center [13, 351] width 11 height 11
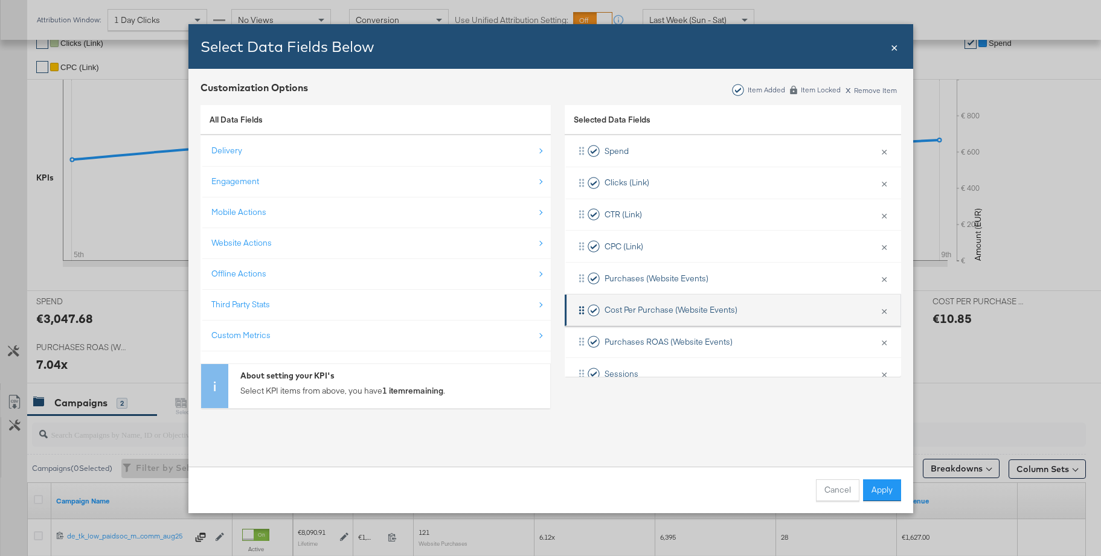
scroll to position [121, 0]
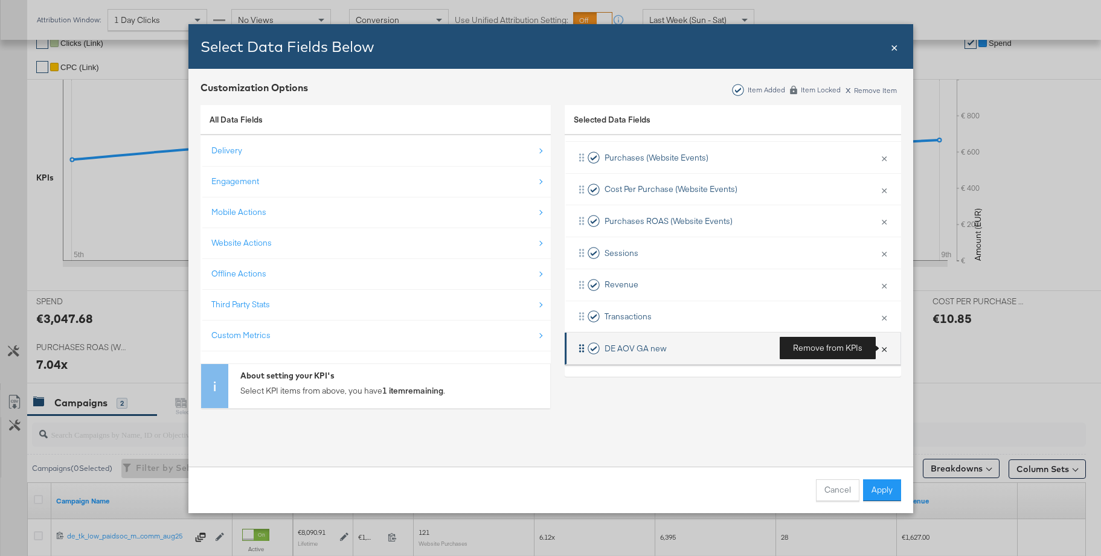
click at [885, 349] on button "×" at bounding box center [885, 348] width 16 height 25
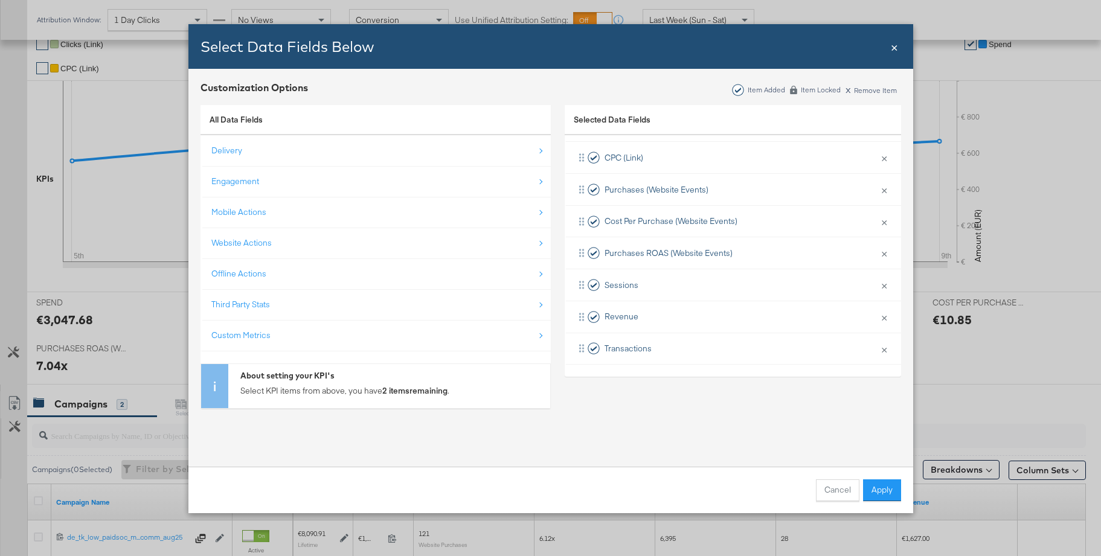
scroll to position [234, 0]
click at [260, 333] on div "Custom Metrics" at bounding box center [240, 335] width 59 height 11
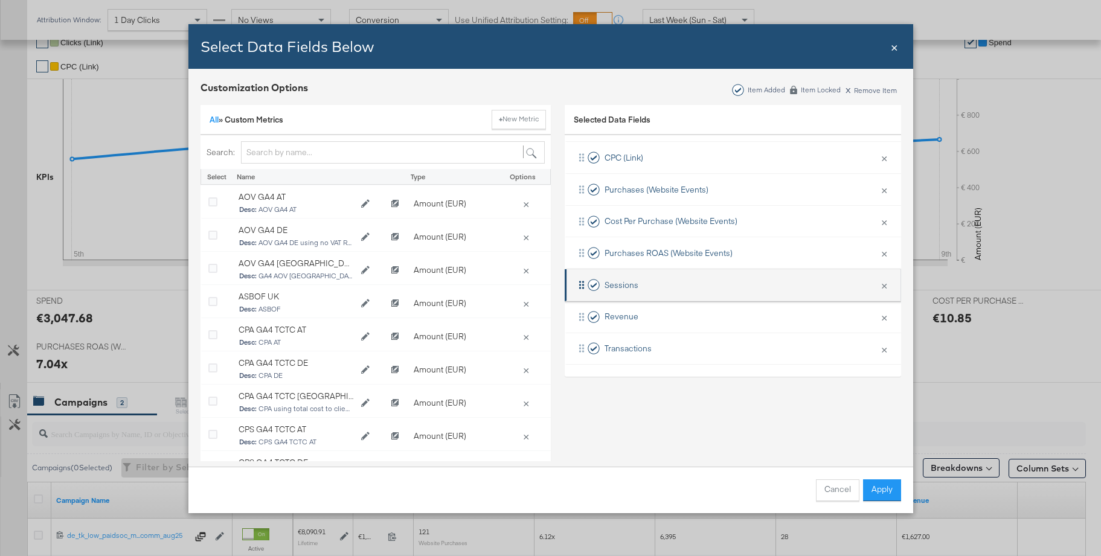
scroll to position [0, 0]
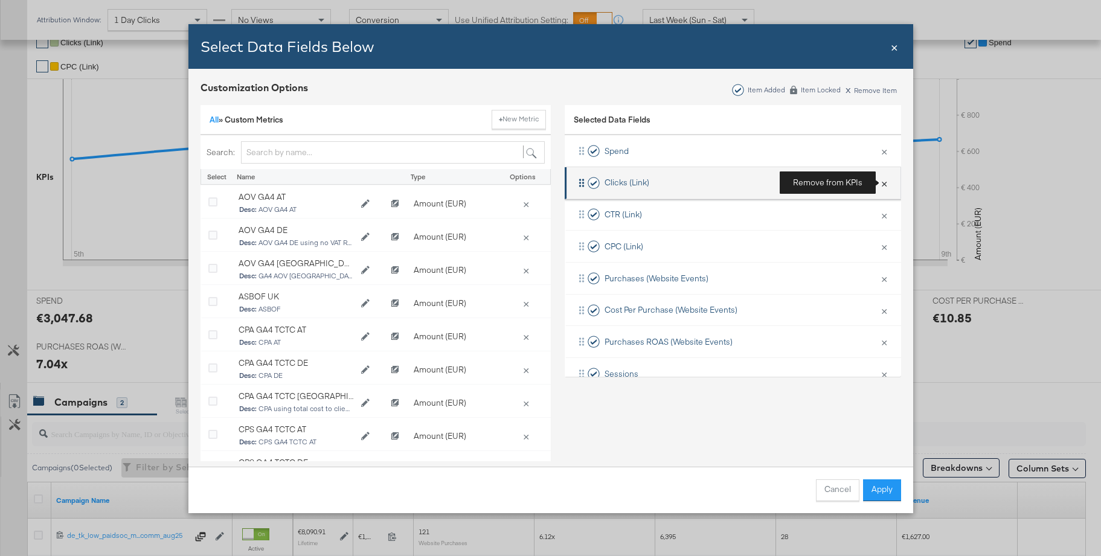
click at [885, 183] on button "×" at bounding box center [885, 182] width 16 height 25
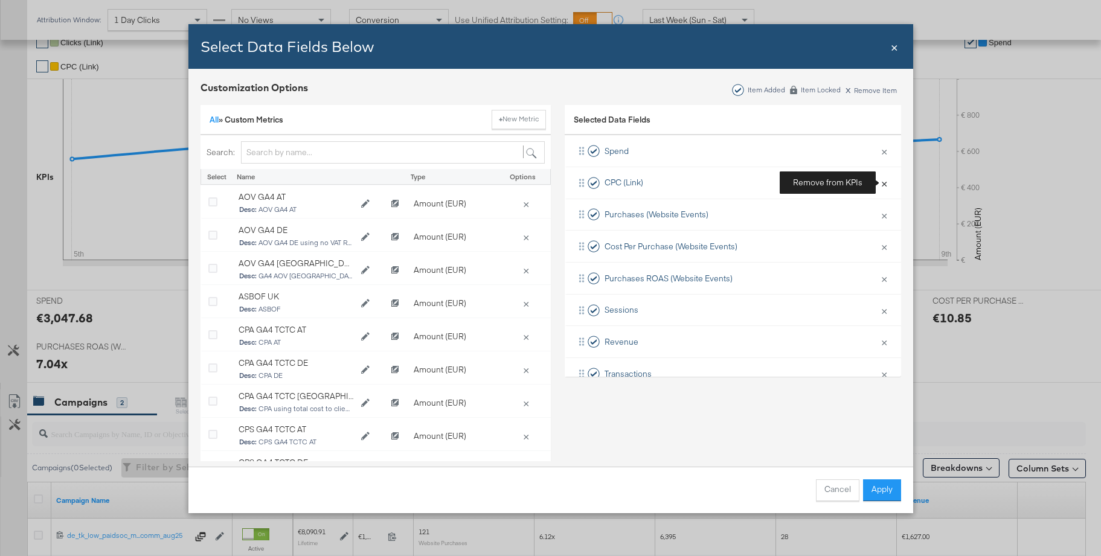
click at [885, 183] on button "×" at bounding box center [885, 182] width 16 height 25
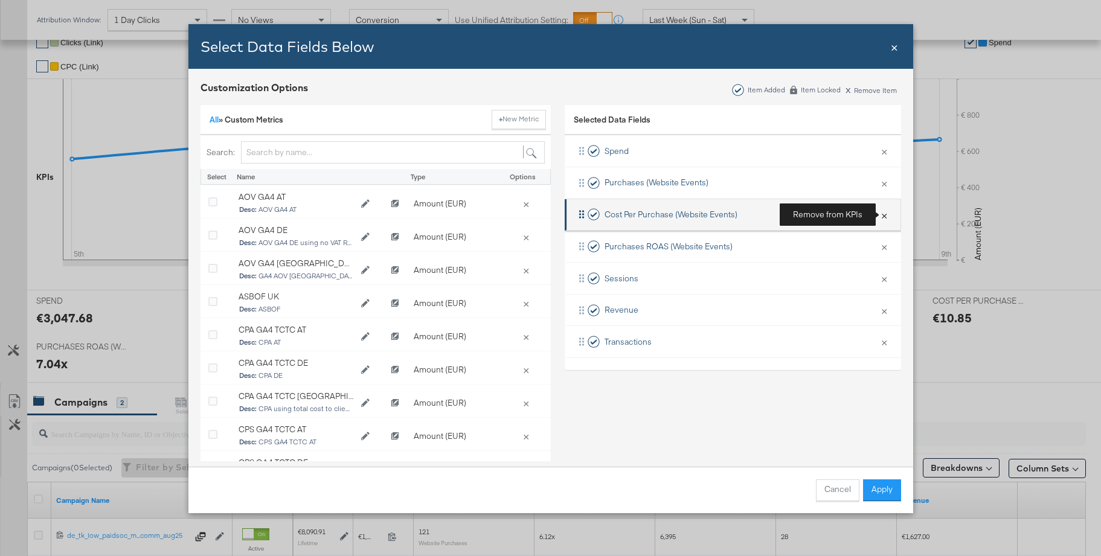
click at [885, 216] on button "×" at bounding box center [885, 214] width 16 height 25
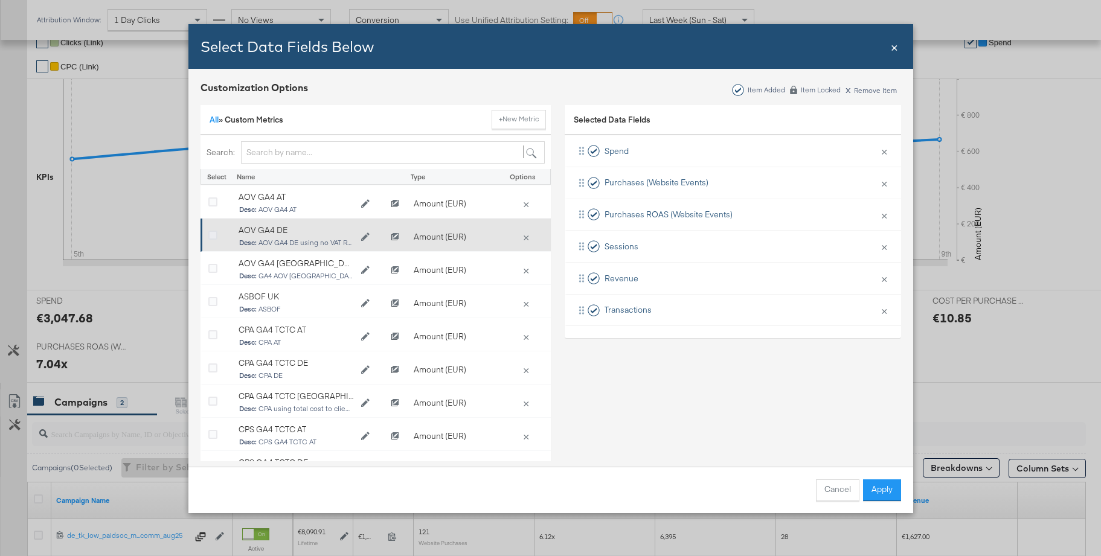
click at [213, 236] on icon "Bulk Add Locations Modal" at bounding box center [212, 235] width 9 height 9
click at [0, 0] on input "Bulk Add Locations Modal" at bounding box center [0, 0] width 0 height 0
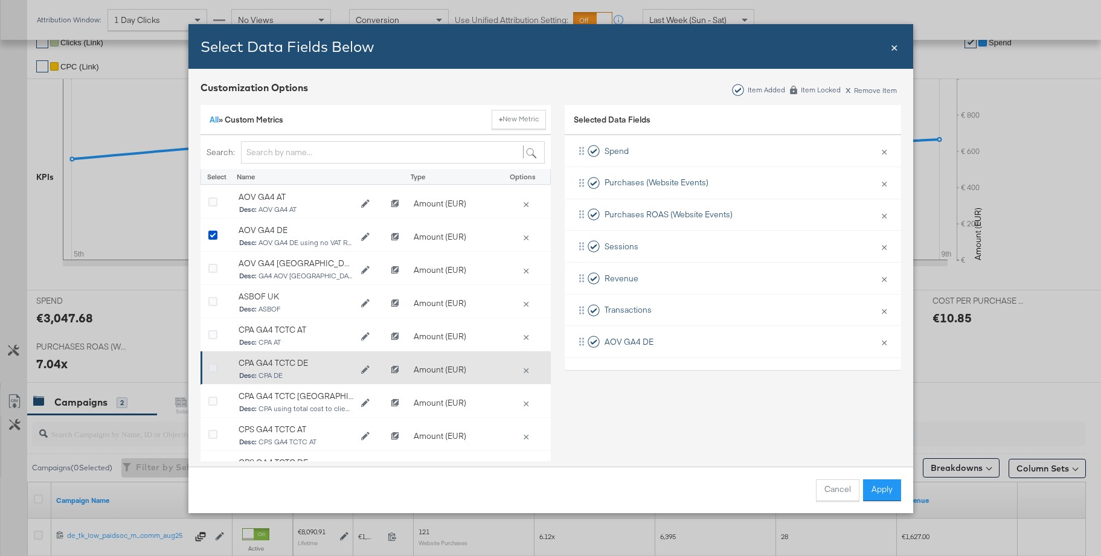
click at [211, 370] on icon "Bulk Add Locations Modal" at bounding box center [212, 368] width 9 height 9
click at [0, 0] on input "Bulk Add Locations Modal" at bounding box center [0, 0] width 0 height 0
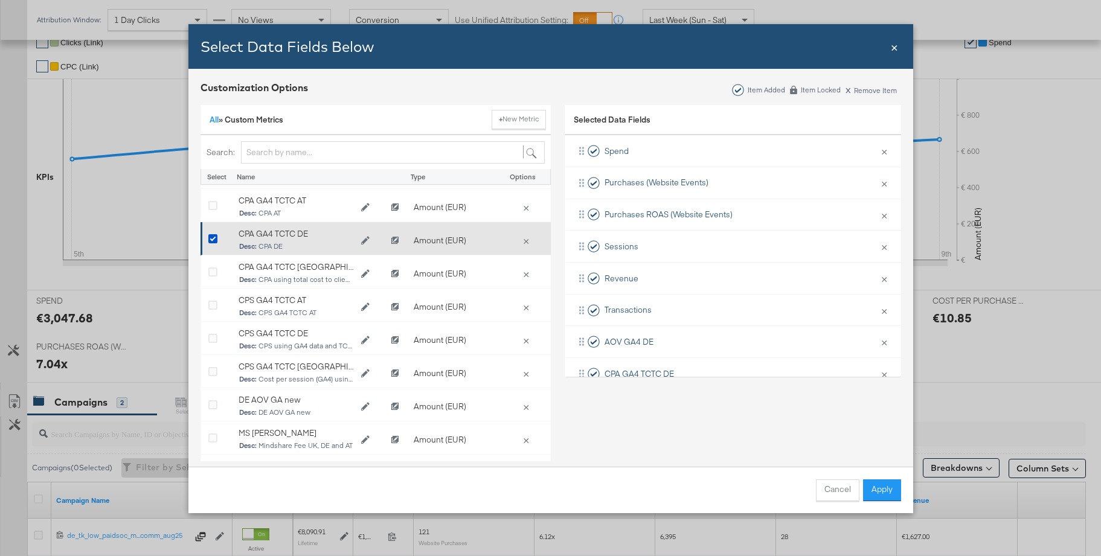
scroll to position [138, 0]
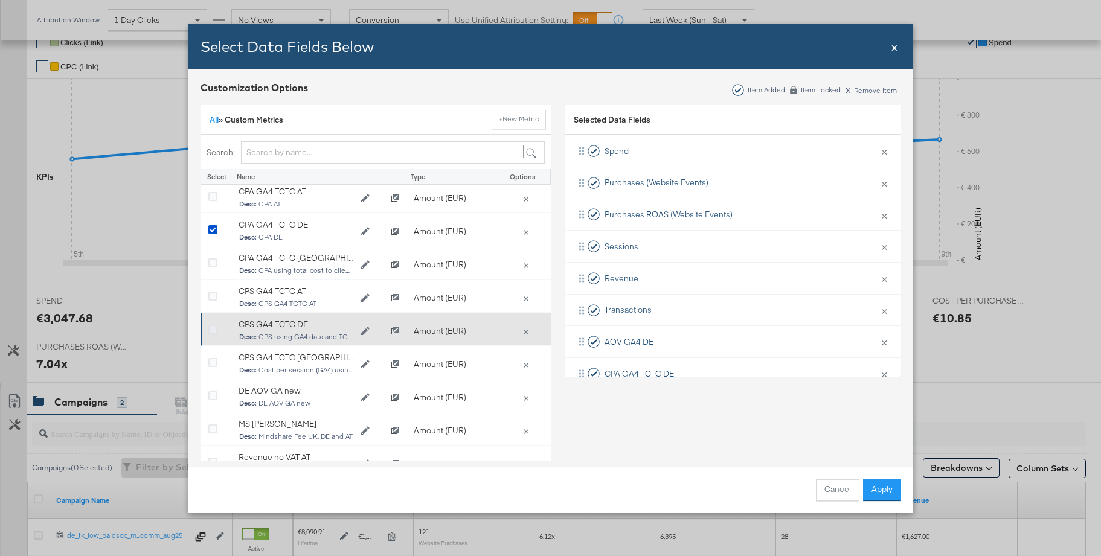
click at [216, 331] on icon "Bulk Add Locations Modal" at bounding box center [212, 330] width 9 height 9
click at [0, 0] on input "Bulk Add Locations Modal" at bounding box center [0, 0] width 0 height 0
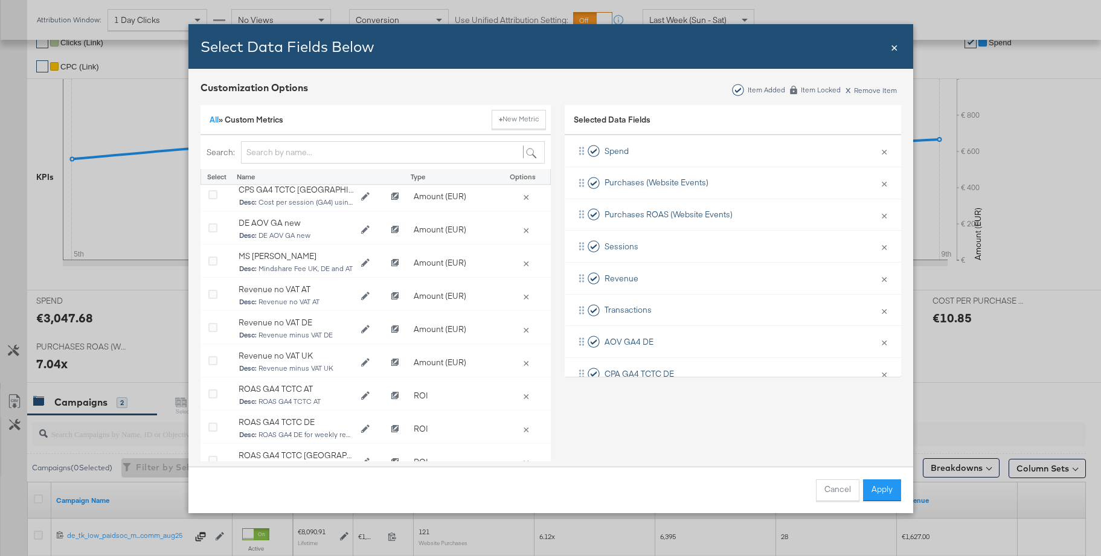
scroll to position [305, 0]
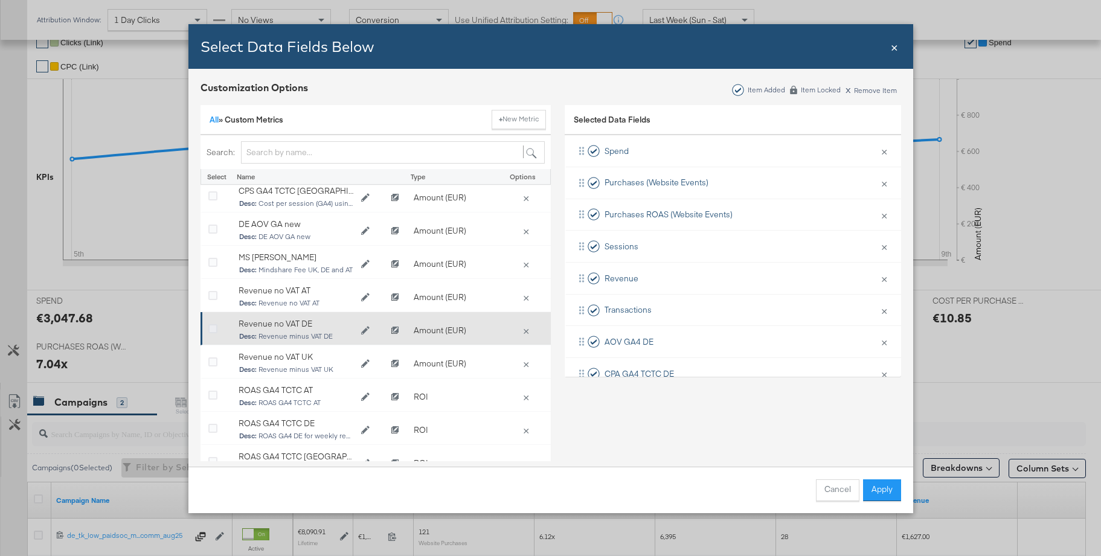
click at [213, 329] on icon "Bulk Add Locations Modal" at bounding box center [212, 329] width 9 height 9
click at [0, 0] on input "Bulk Add Locations Modal" at bounding box center [0, 0] width 0 height 0
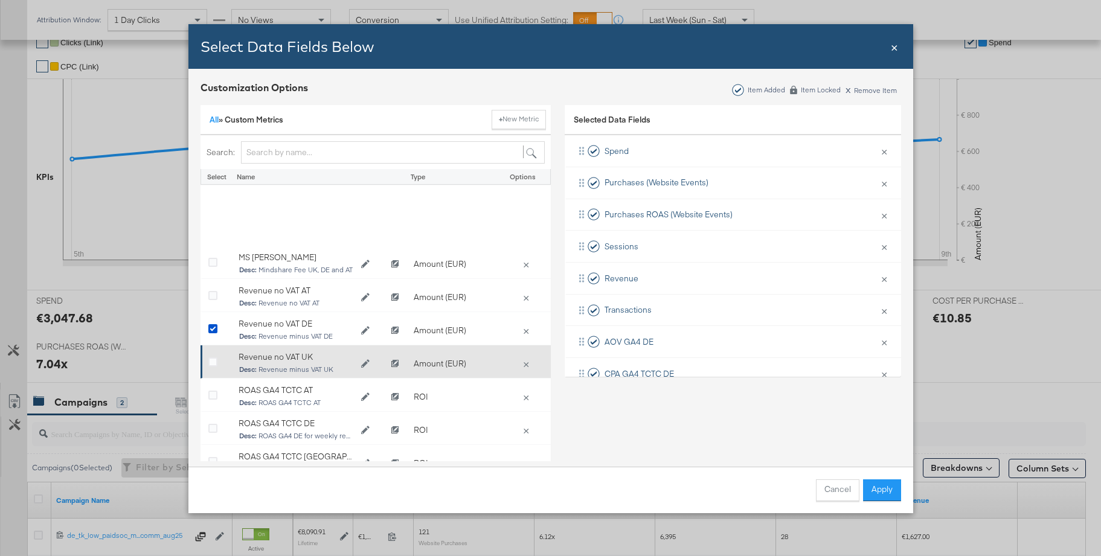
scroll to position [417, 0]
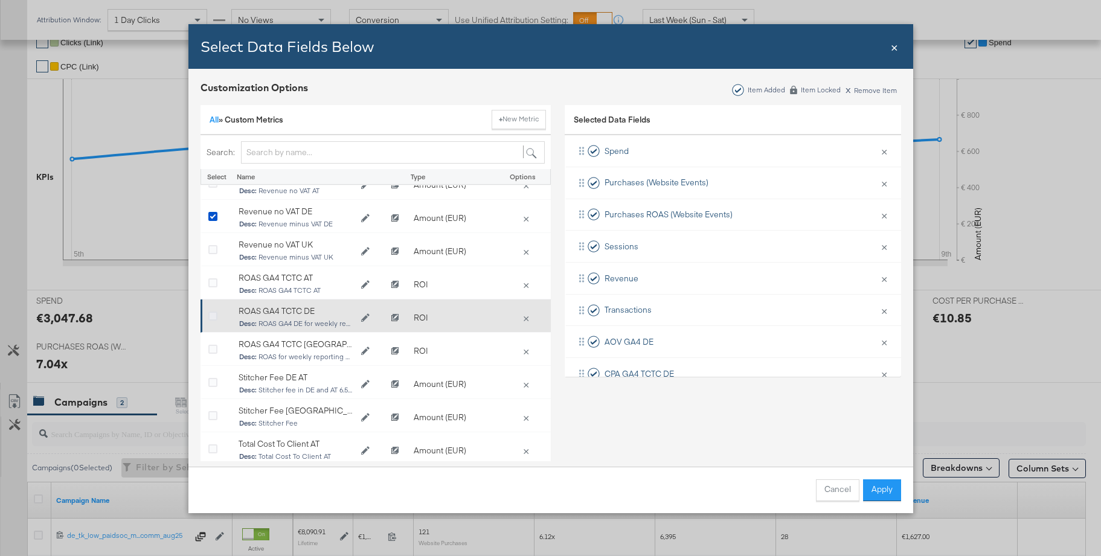
click at [211, 317] on icon "Bulk Add Locations Modal" at bounding box center [212, 316] width 9 height 9
click at [0, 0] on input "Bulk Add Locations Modal" at bounding box center [0, 0] width 0 height 0
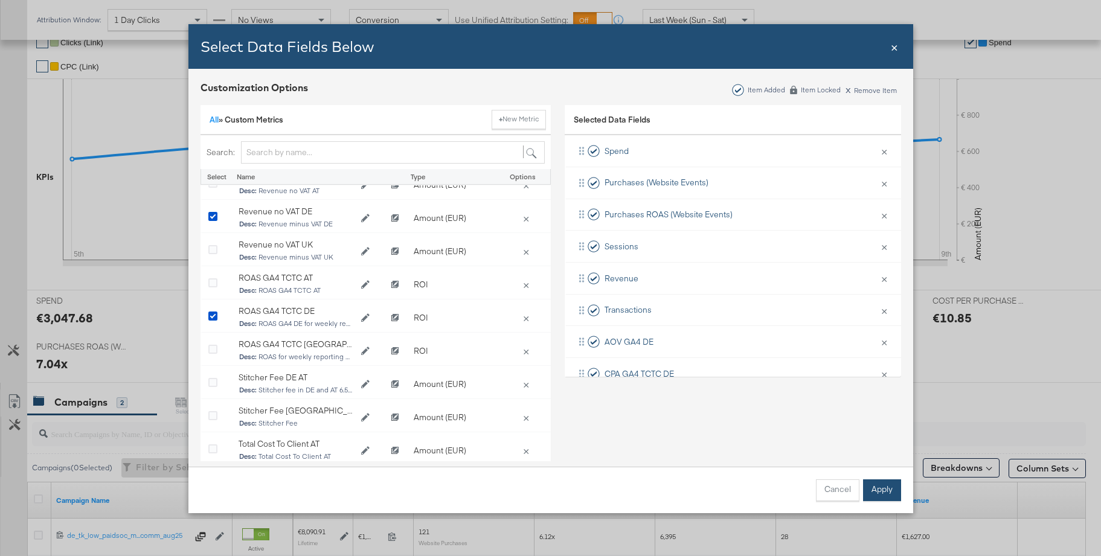
click at [877, 494] on button "Apply" at bounding box center [882, 491] width 38 height 22
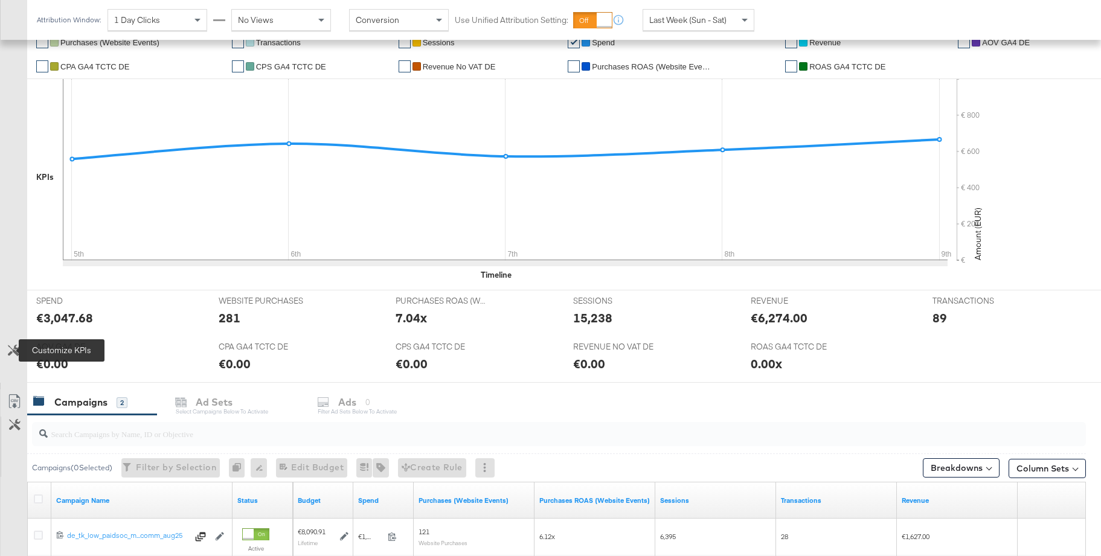
click at [9, 353] on icon at bounding box center [13, 350] width 11 height 11
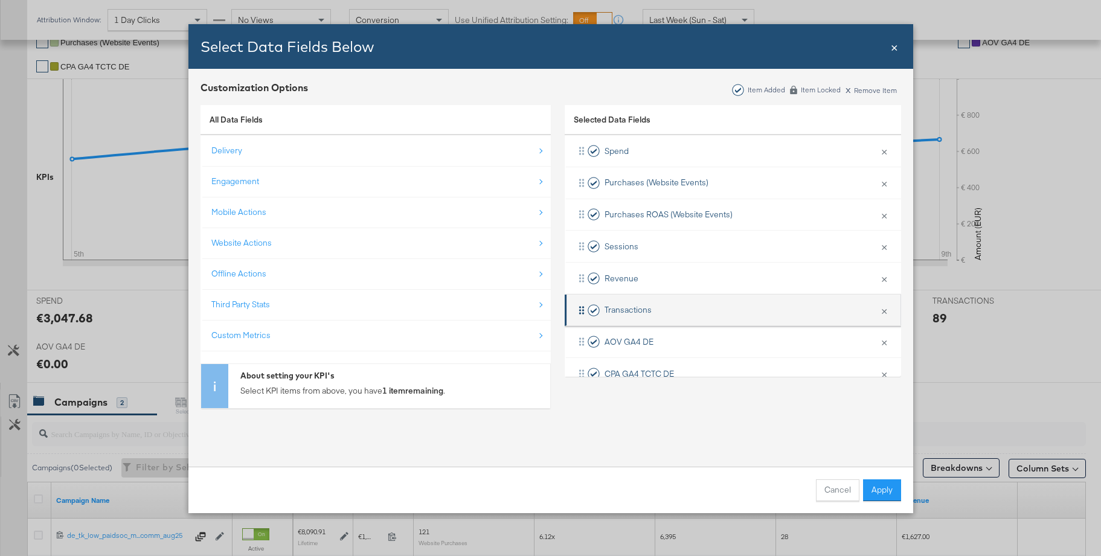
scroll to position [121, 0]
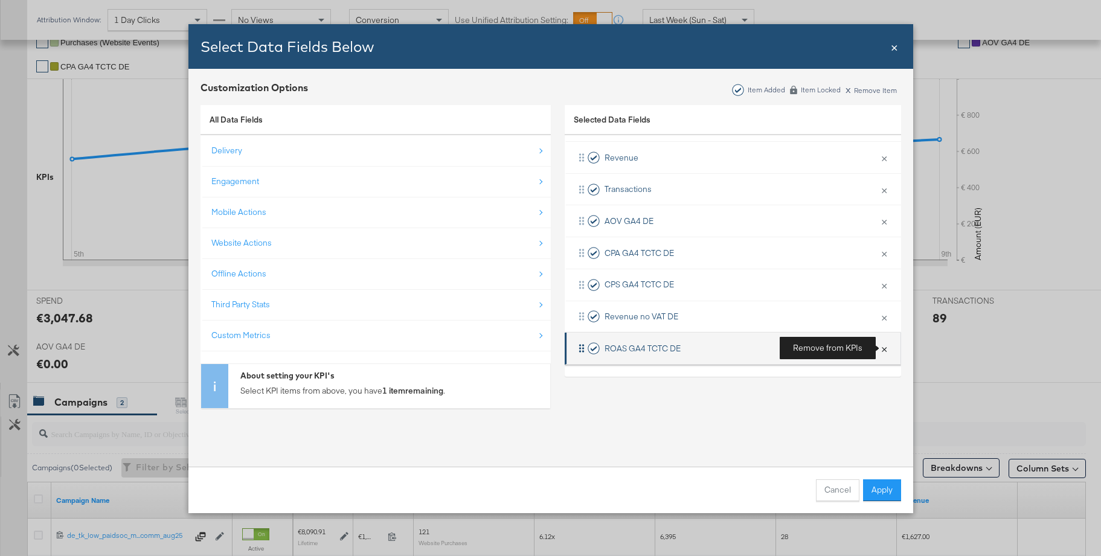
click at [886, 350] on button "×" at bounding box center [885, 348] width 16 height 25
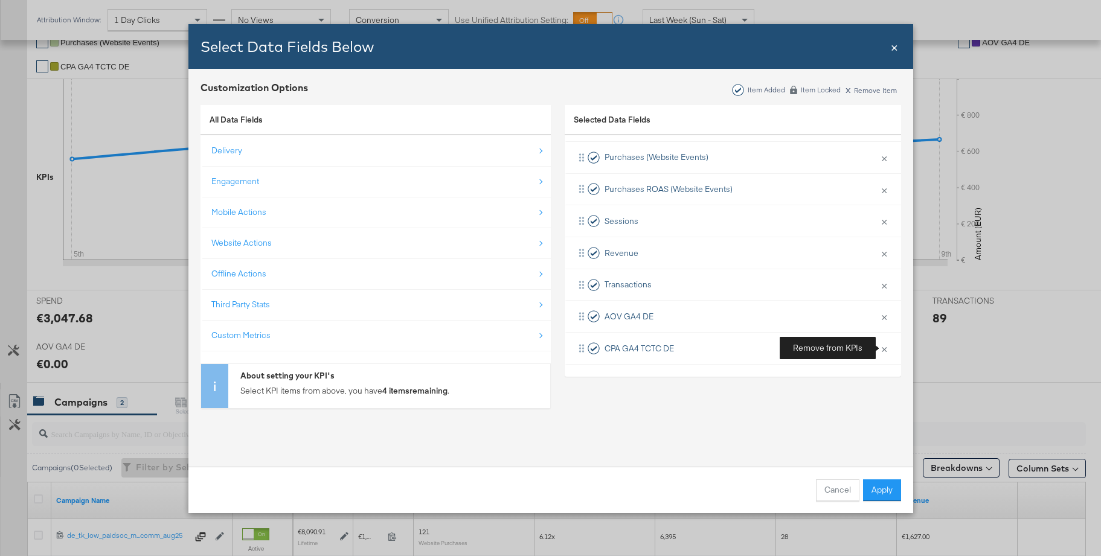
scroll to position [25, 0]
click at [886, 350] on button "×" at bounding box center [885, 348] width 16 height 25
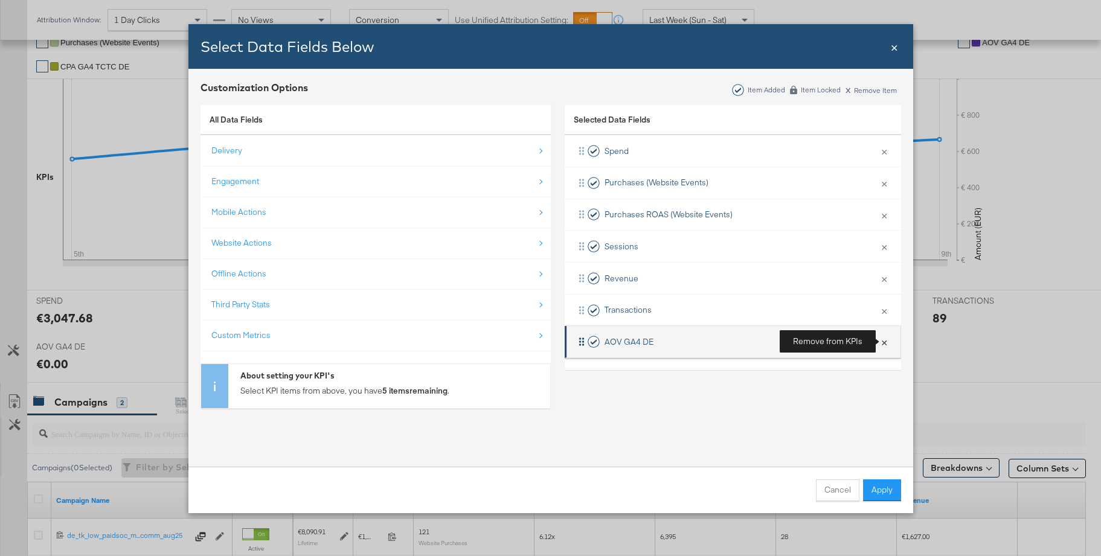
click at [886, 349] on button "×" at bounding box center [885, 341] width 16 height 25
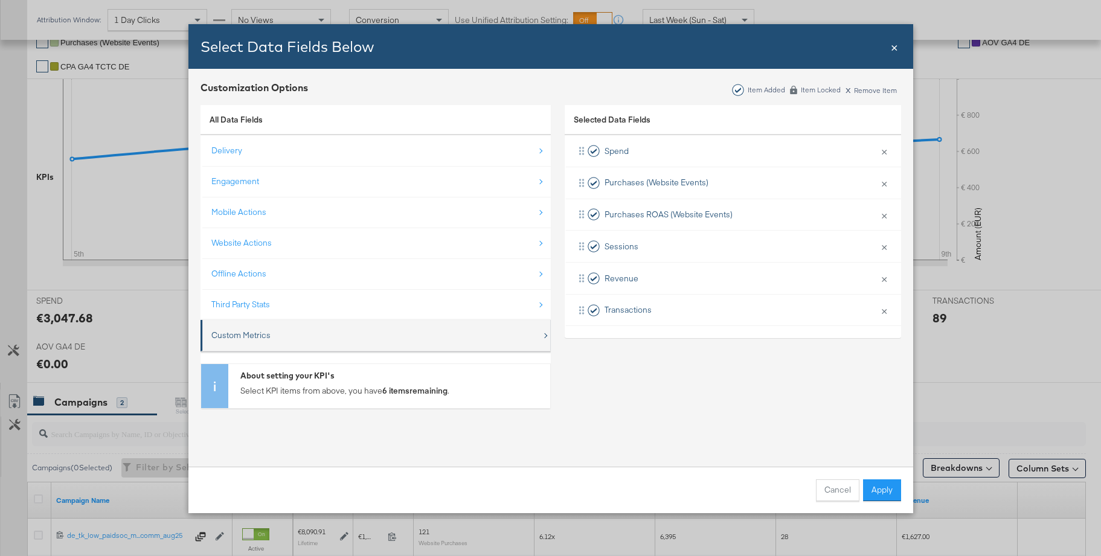
click at [249, 335] on div "Custom Metrics" at bounding box center [240, 335] width 59 height 11
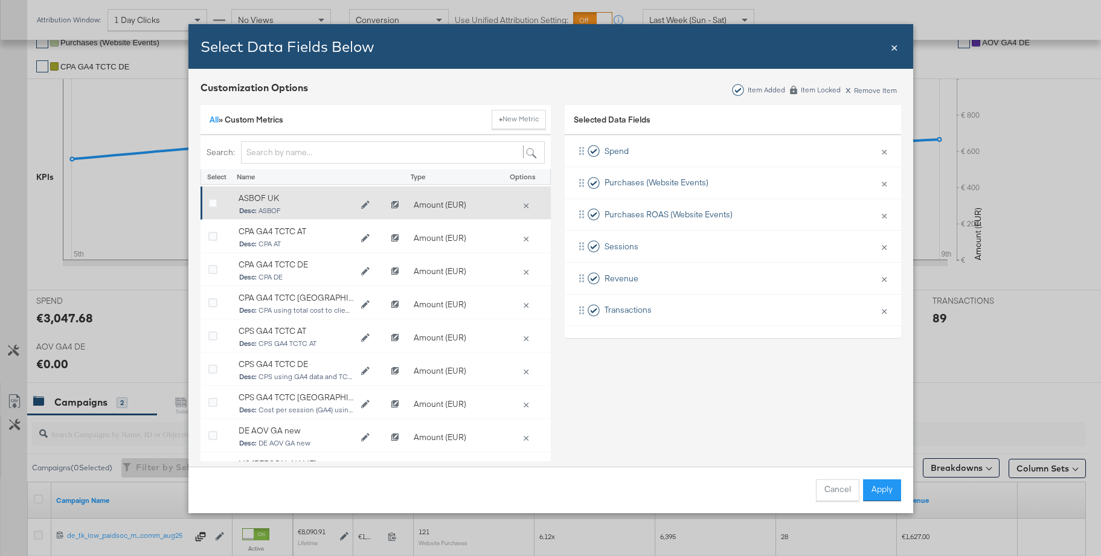
scroll to position [108, 0]
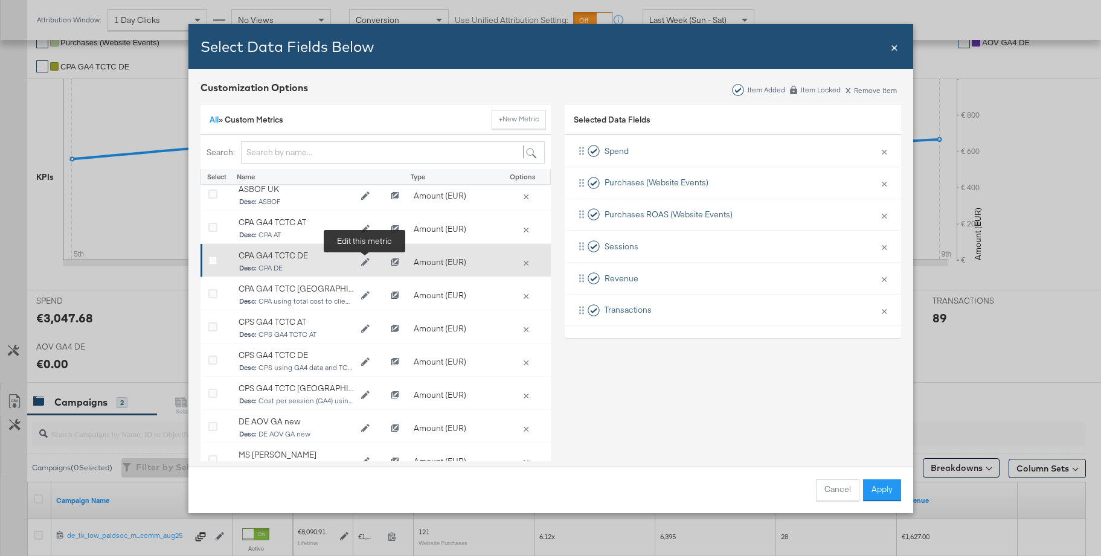
click at [364, 263] on icon "Edit CPA GA4 TCTC DE" at bounding box center [365, 263] width 8 height 8
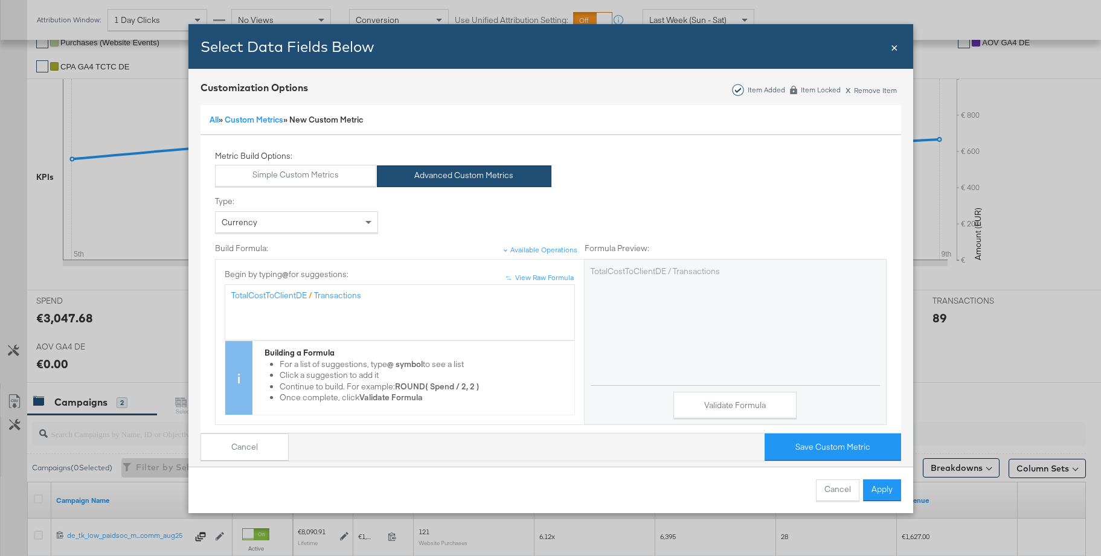
scroll to position [4, 0]
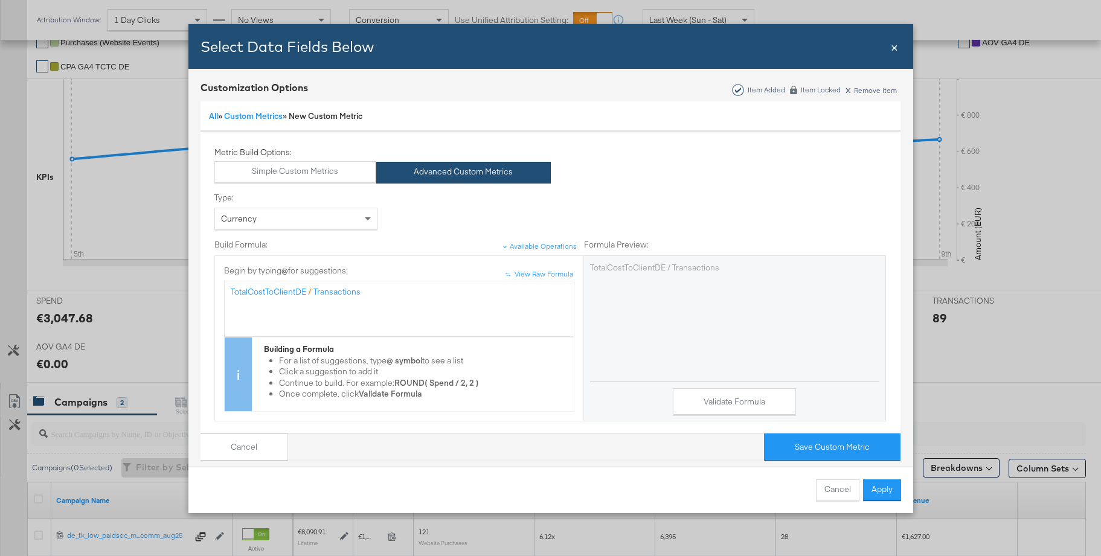
click at [249, 120] on link "Custom Metrics" at bounding box center [253, 116] width 59 height 11
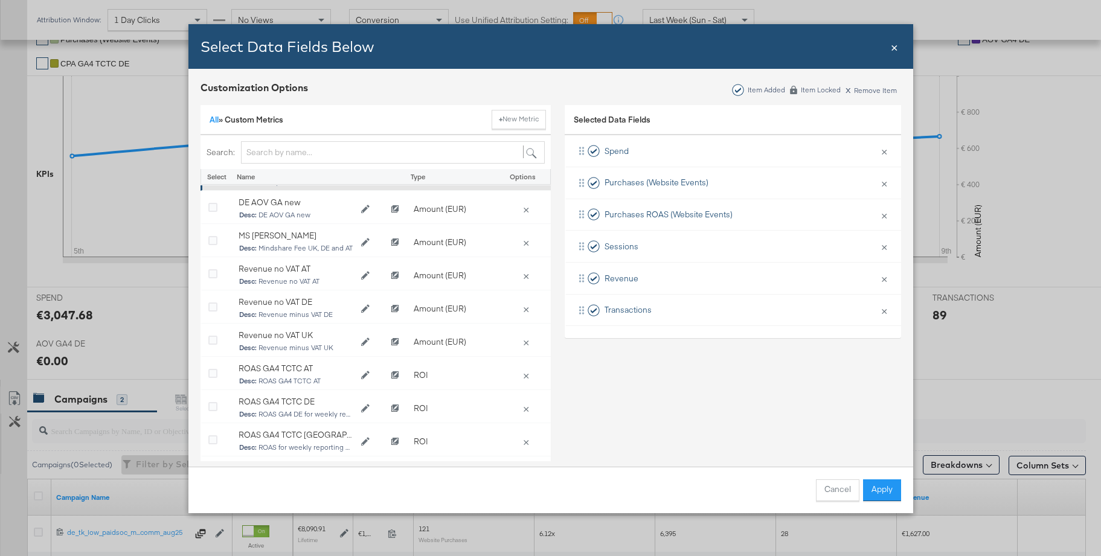
scroll to position [330, 0]
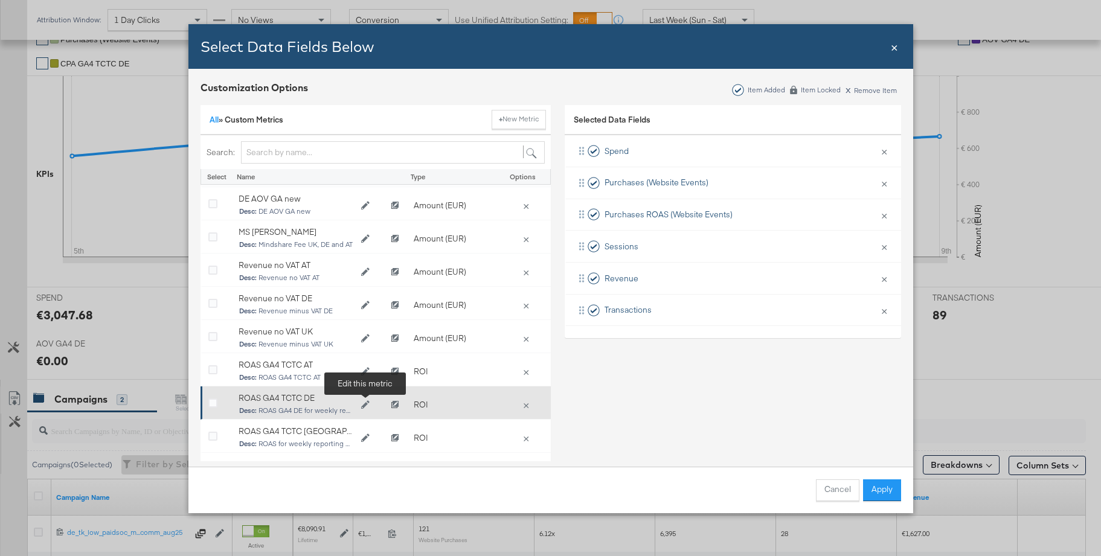
click at [368, 404] on icon "Edit ROAS GA4 TCTC DE" at bounding box center [365, 405] width 8 height 8
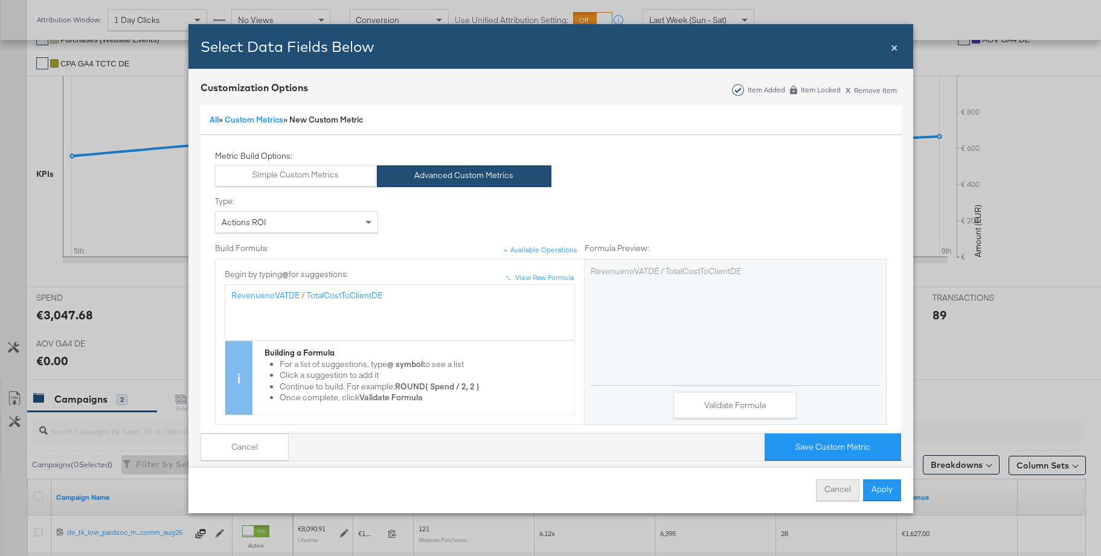
click at [854, 492] on button "Cancel" at bounding box center [837, 491] width 43 height 22
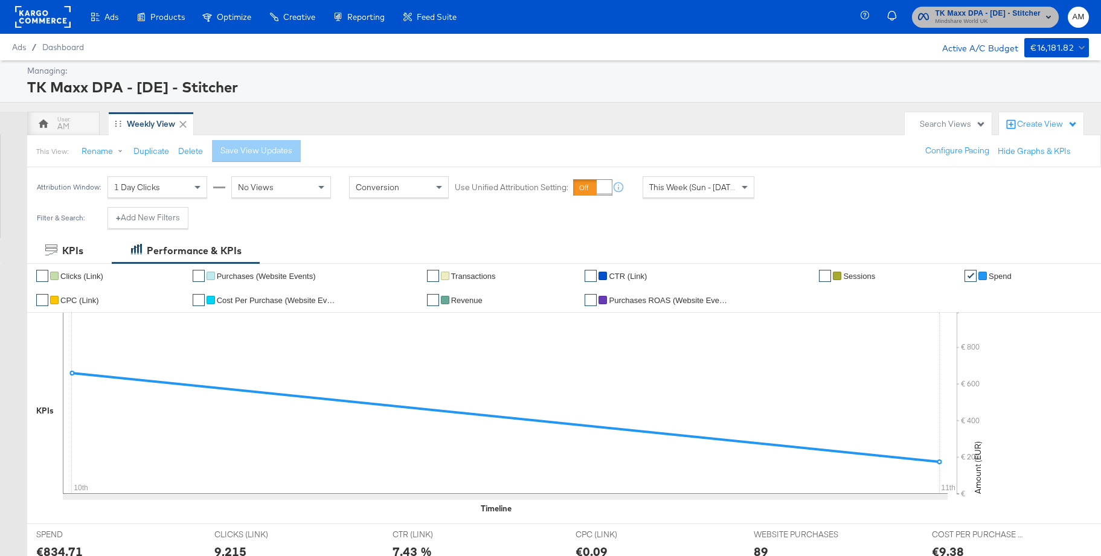
click at [991, 7] on button "TK Maxx DPA - [DE] - Stitcher Mindshare World [GEOGRAPHIC_DATA]" at bounding box center [985, 17] width 147 height 21
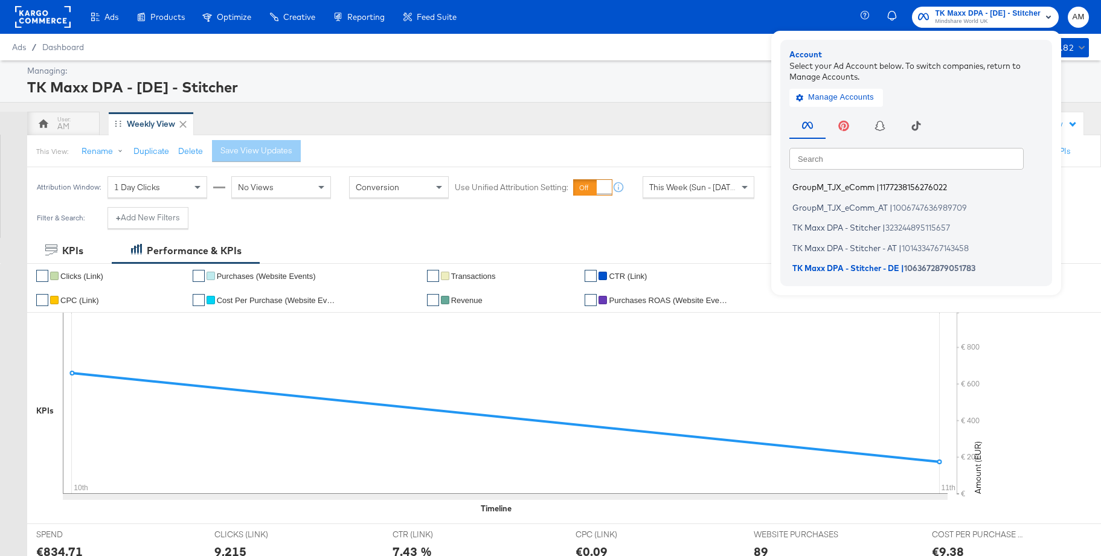
click at [856, 190] on span "GroupM_TJX_eComm" at bounding box center [834, 187] width 82 height 10
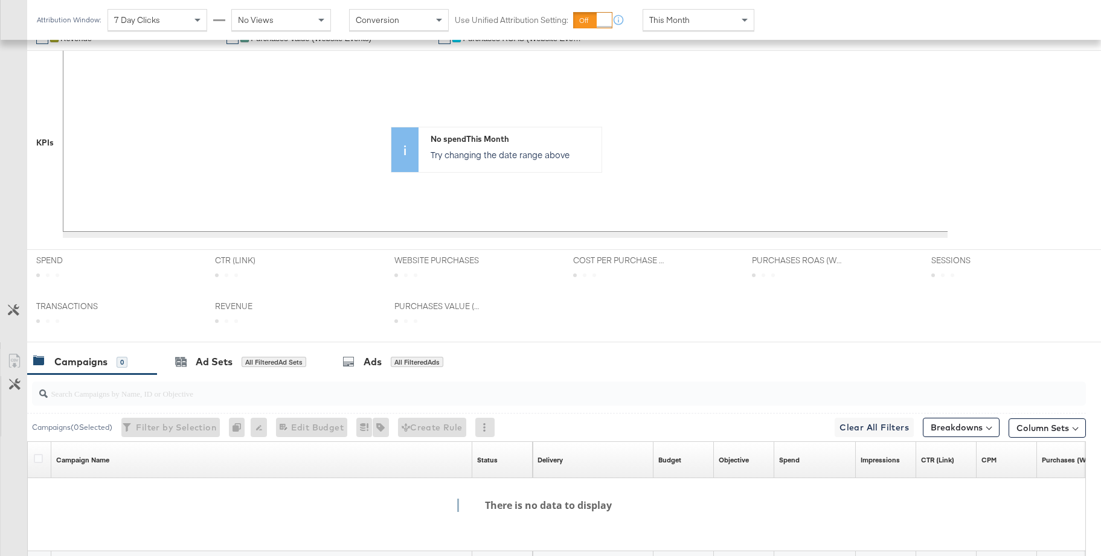
scroll to position [297, 0]
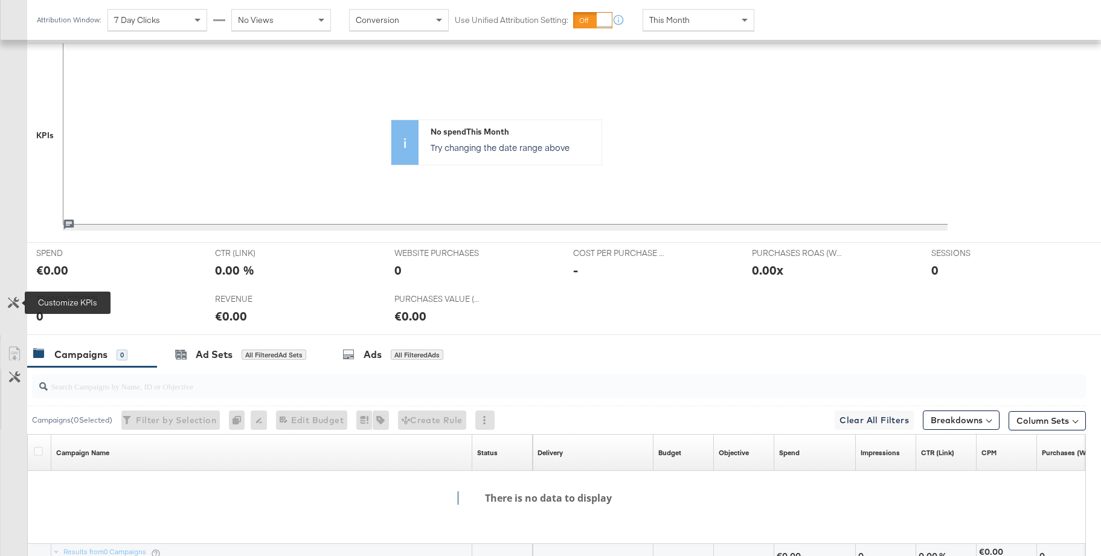
click at [14, 300] on icon at bounding box center [13, 302] width 11 height 11
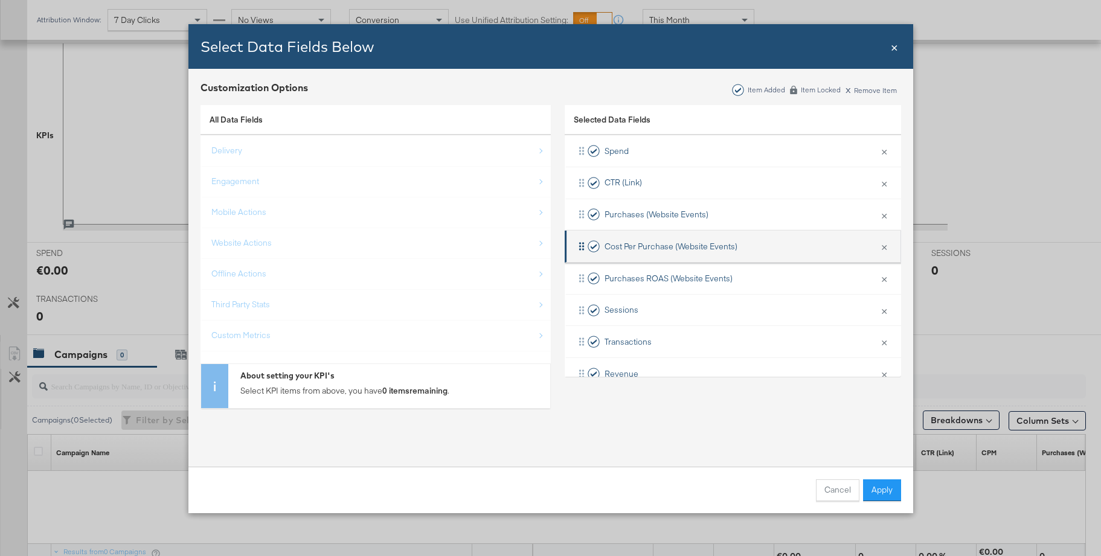
scroll to position [57, 0]
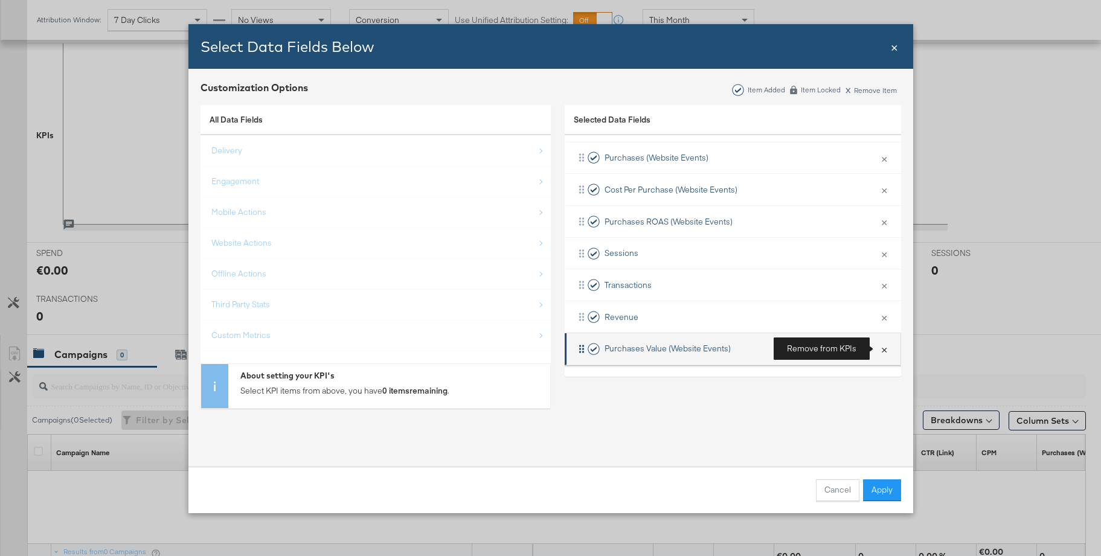
click at [879, 350] on button "×" at bounding box center [885, 348] width 16 height 25
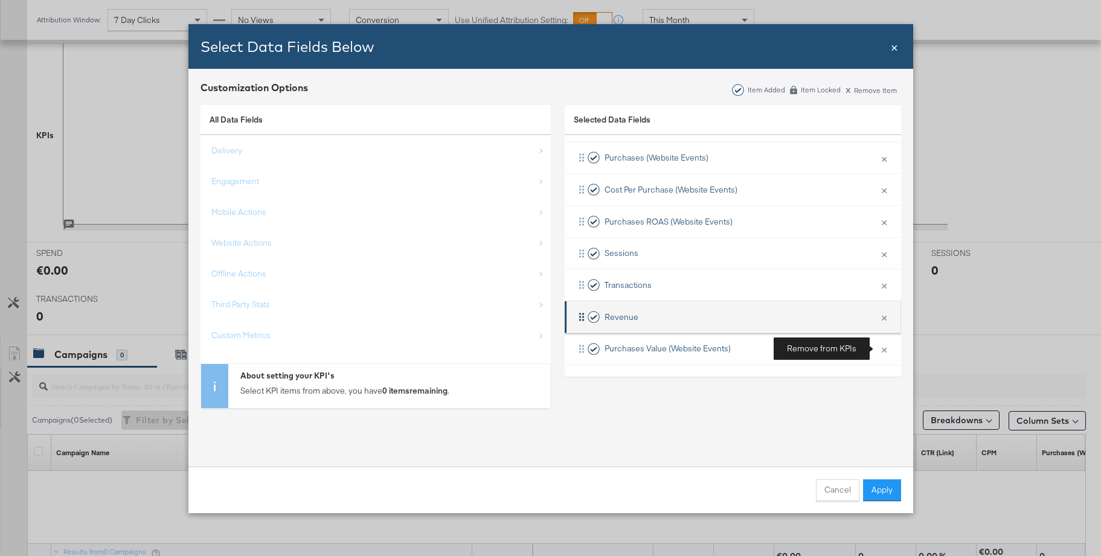
scroll to position [25, 0]
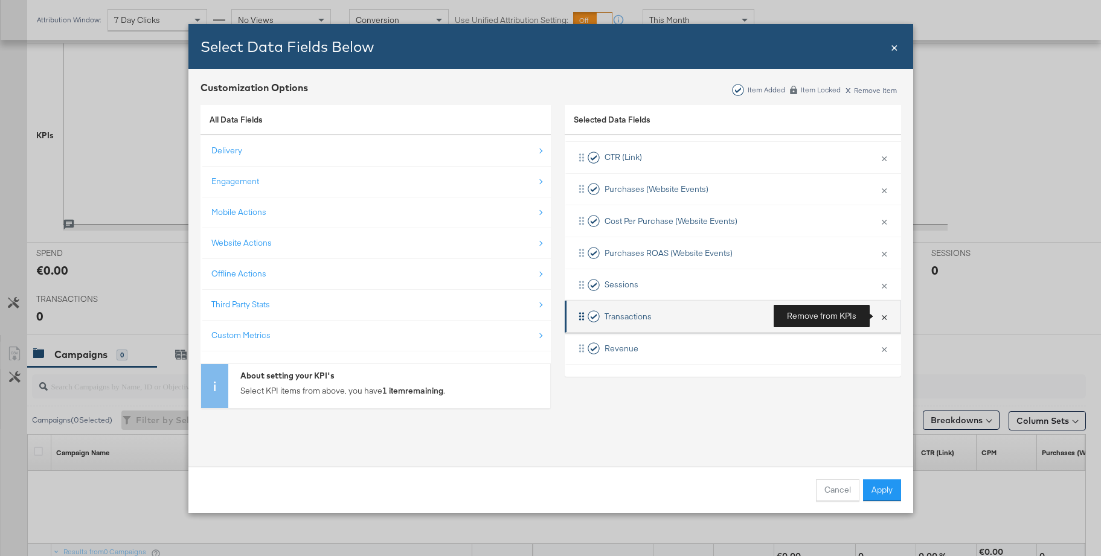
click at [883, 318] on button "×" at bounding box center [885, 316] width 16 height 25
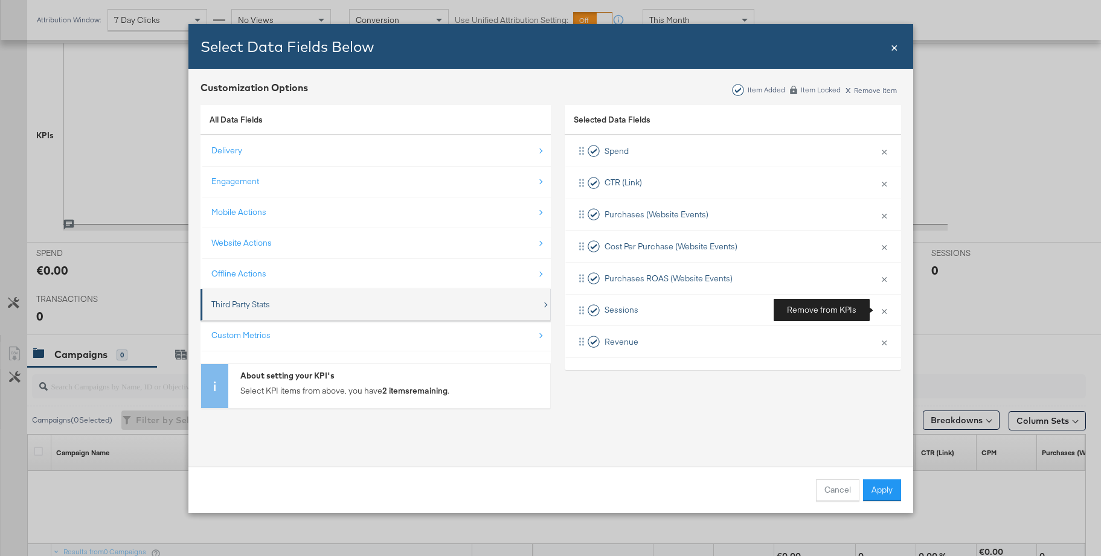
scroll to position [0, 0]
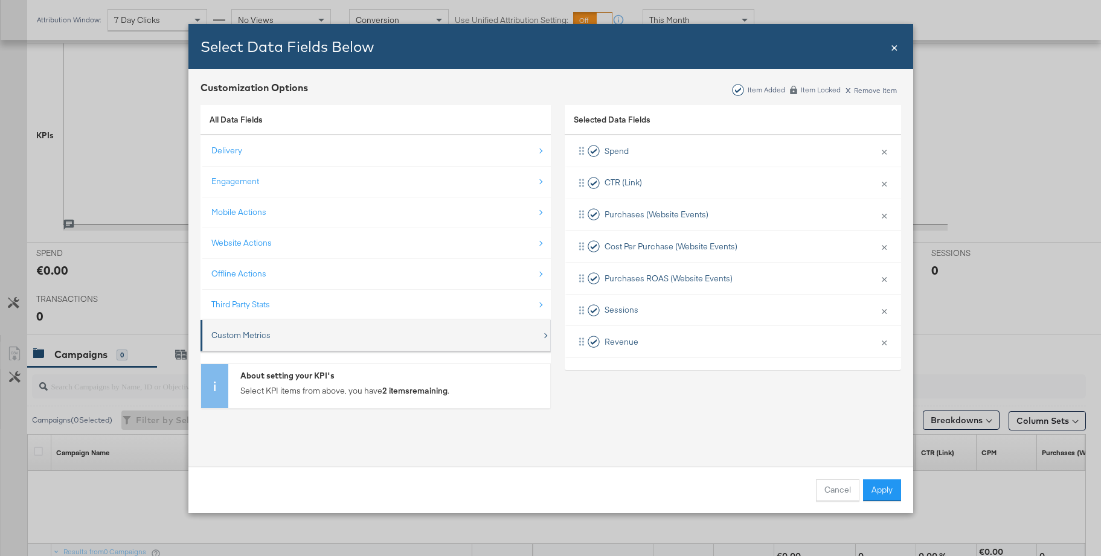
click at [266, 328] on div "Custom Metrics" at bounding box center [376, 335] width 330 height 25
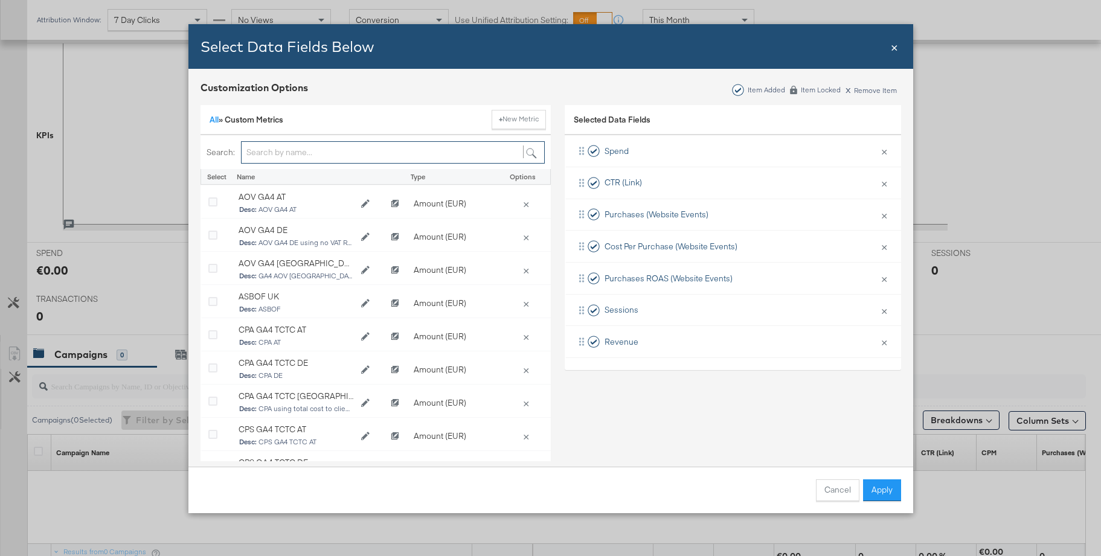
click at [279, 152] on input "Bulk Add Locations Modal" at bounding box center [393, 152] width 304 height 22
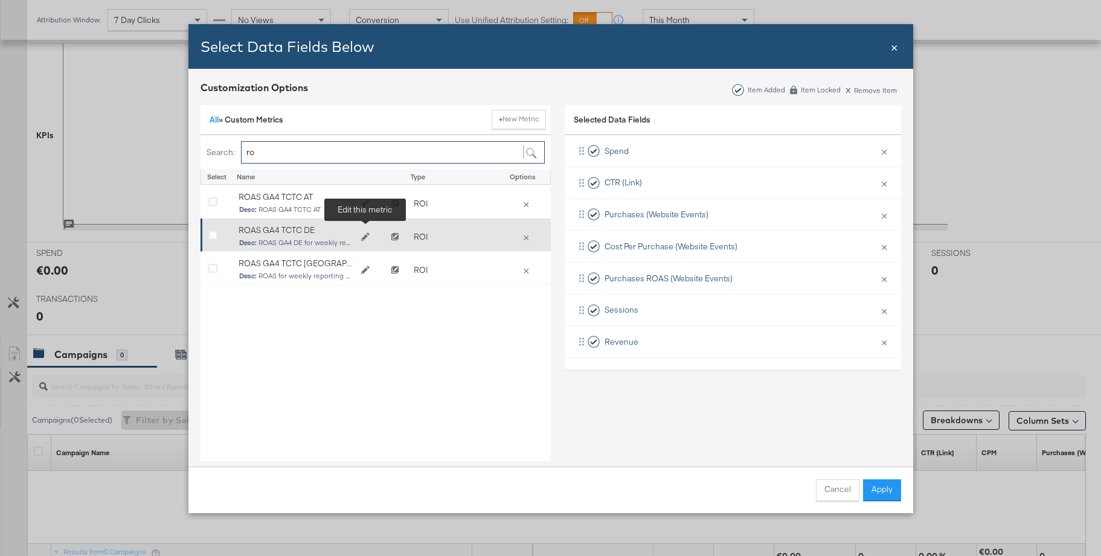
type input "ro"
click at [366, 235] on icon "Edit ROAS GA4 TCTC DE" at bounding box center [365, 237] width 8 height 8
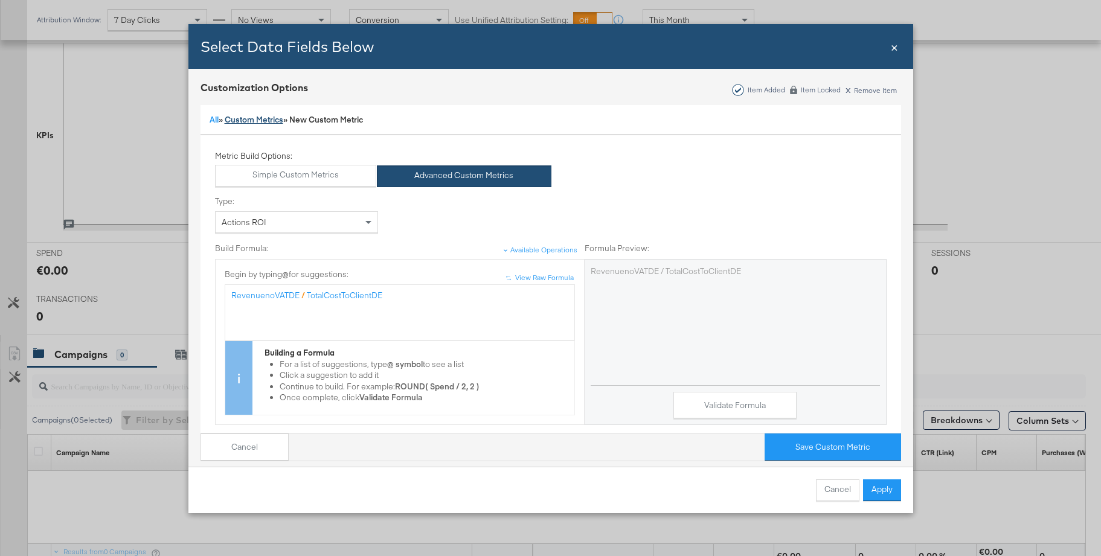
click at [253, 121] on link "Custom Metrics" at bounding box center [254, 119] width 59 height 11
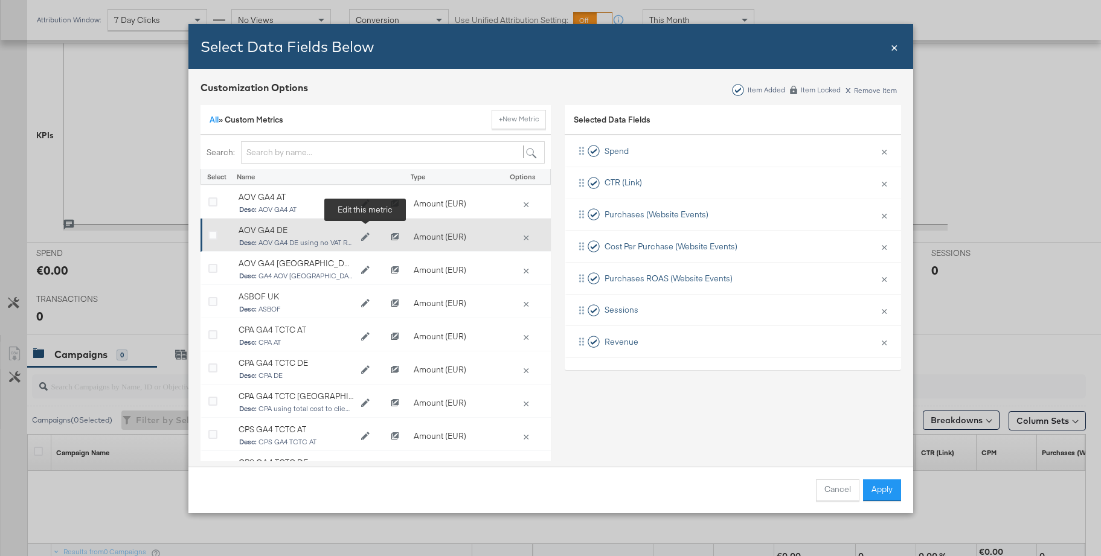
click at [364, 236] on icon "Edit AOV GA4 DE" at bounding box center [365, 237] width 8 height 8
